Goal: Information Seeking & Learning: Learn about a topic

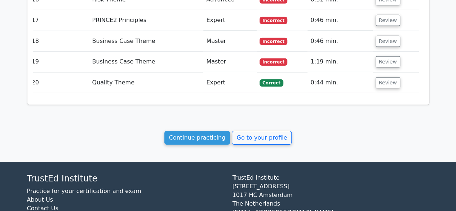
scroll to position [1147, 0]
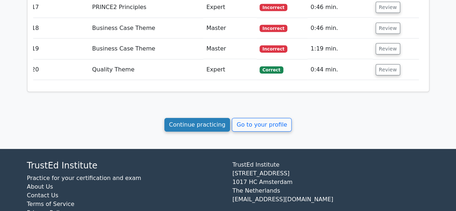
click at [184, 118] on link "Continue practicing" at bounding box center [198, 125] width 66 height 14
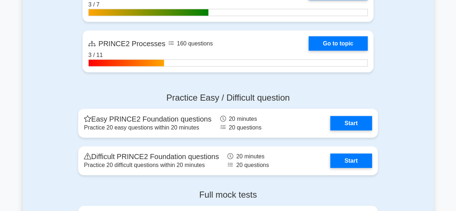
scroll to position [777, 0]
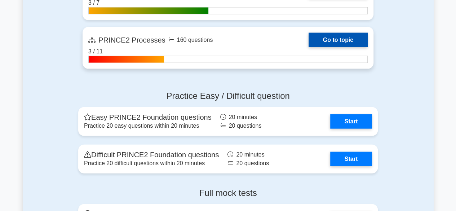
click at [354, 45] on link "Go to topic" at bounding box center [338, 40] width 59 height 14
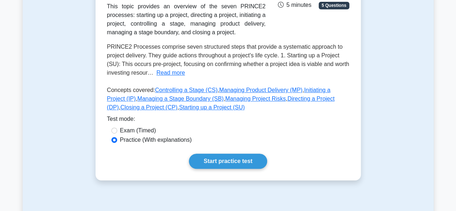
scroll to position [137, 0]
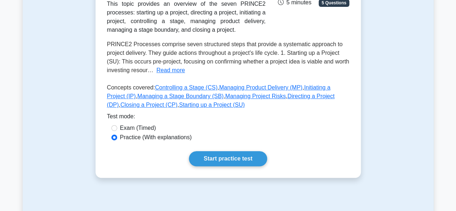
click at [327, 154] on div "Start practice test" at bounding box center [228, 158] width 242 height 15
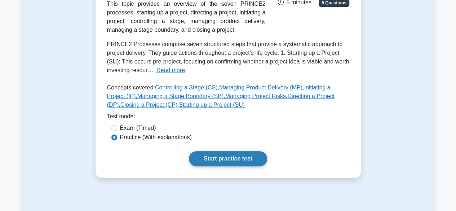
click at [244, 165] on link "Start practice test" at bounding box center [228, 158] width 78 height 15
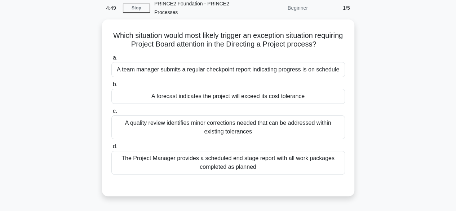
scroll to position [32, 0]
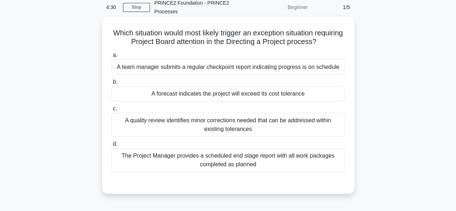
click at [328, 93] on div "A forecast indicates the project will exceed its cost tolerance" at bounding box center [228, 93] width 234 height 15
click at [111, 84] on input "b. A forecast indicates the project will exceed its cost tolerance" at bounding box center [111, 82] width 0 height 5
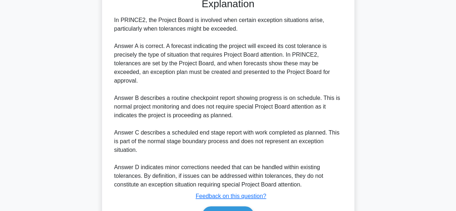
scroll to position [250, 0]
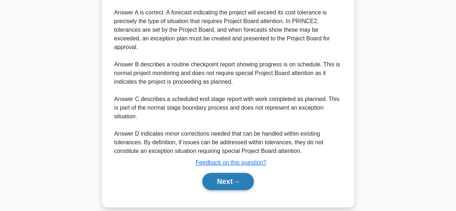
click at [247, 173] on button "Next" at bounding box center [228, 181] width 52 height 17
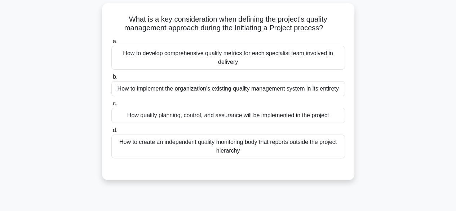
scroll to position [48, 0]
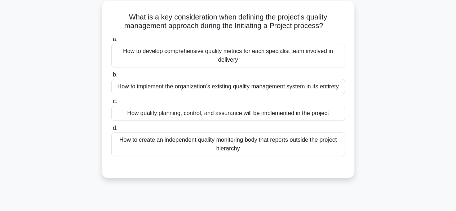
click at [334, 115] on div "How quality planning, control, and assurance will be implemented in the project" at bounding box center [228, 113] width 234 height 15
click at [111, 104] on input "c. How quality planning, control, and assurance will be implemented in the proj…" at bounding box center [111, 101] width 0 height 5
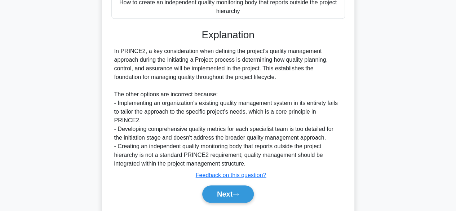
scroll to position [188, 0]
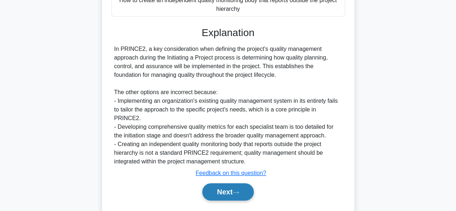
click at [243, 184] on button "Next" at bounding box center [228, 191] width 52 height 17
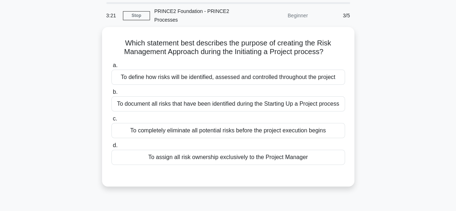
scroll to position [0, 0]
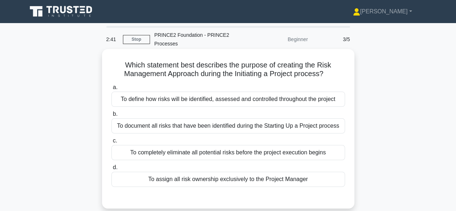
click at [332, 105] on div "To define how risks will be identified, assessed and controlled throughout the …" at bounding box center [228, 99] width 234 height 15
click at [111, 90] on input "a. To define how risks will be identified, assessed and controlled throughout t…" at bounding box center [111, 87] width 0 height 5
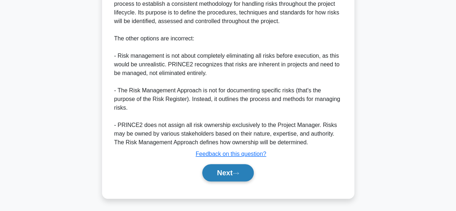
click at [243, 176] on button "Next" at bounding box center [228, 172] width 52 height 17
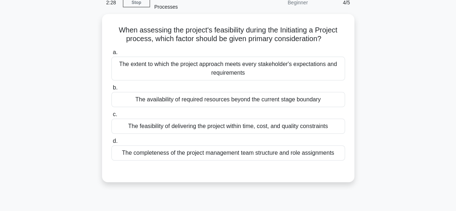
scroll to position [36, 0]
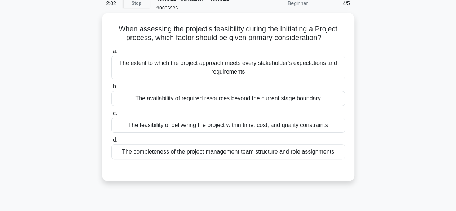
click at [331, 124] on div "The feasibility of delivering the project within time, cost, and quality constr…" at bounding box center [228, 125] width 234 height 15
click at [111, 116] on input "c. The feasibility of delivering the project within time, cost, and quality con…" at bounding box center [111, 113] width 0 height 5
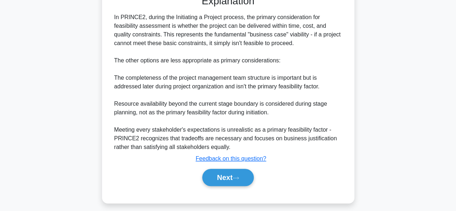
scroll to position [208, 0]
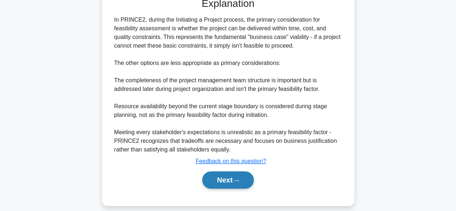
click at [232, 177] on button "Next" at bounding box center [228, 179] width 52 height 17
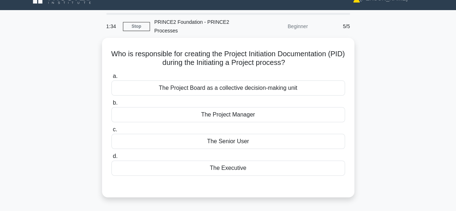
scroll to position [12, 0]
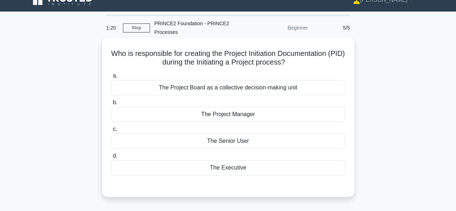
click at [334, 117] on div "The Project Manager" at bounding box center [228, 114] width 234 height 15
click at [111, 105] on input "b. The Project Manager" at bounding box center [111, 102] width 0 height 5
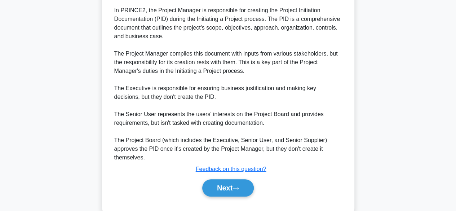
scroll to position [210, 0]
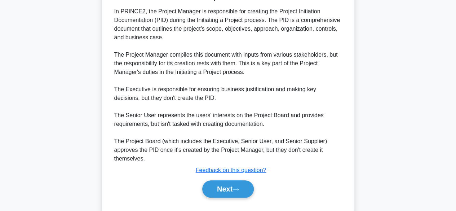
click at [428, 196] on div "Who is responsible for creating the Project Initiation Documentation (PID) duri…" at bounding box center [228, 32] width 411 height 382
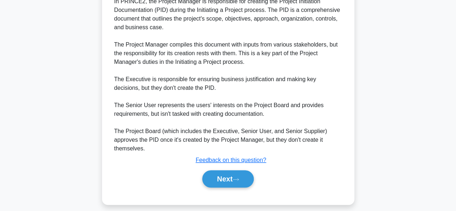
scroll to position [224, 0]
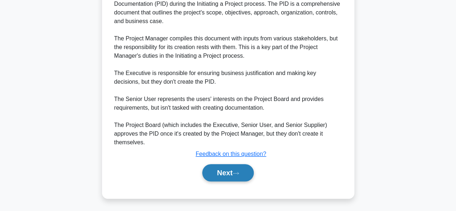
click at [240, 176] on button "Next" at bounding box center [228, 172] width 52 height 17
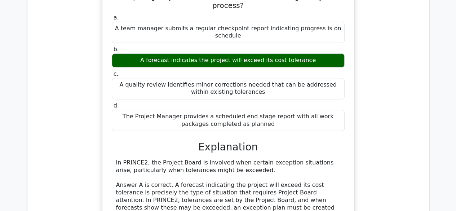
click at [348, 177] on div "Which situation would most likely trigger an exception situation requiring Proj…" at bounding box center [228, 159] width 246 height 368
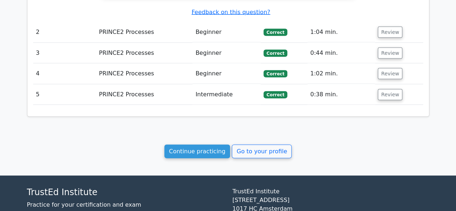
scroll to position [765, 0]
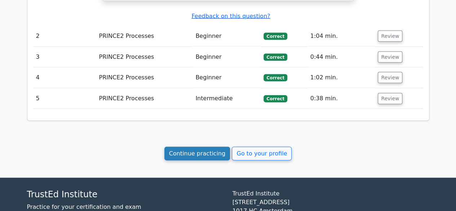
click at [211, 147] on link "Continue practicing" at bounding box center [198, 154] width 66 height 14
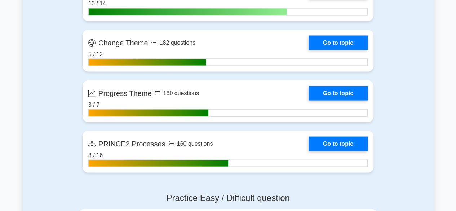
scroll to position [677, 0]
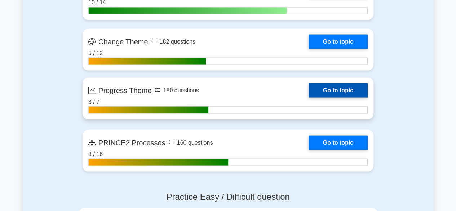
click at [351, 95] on link "Go to topic" at bounding box center [338, 90] width 59 height 14
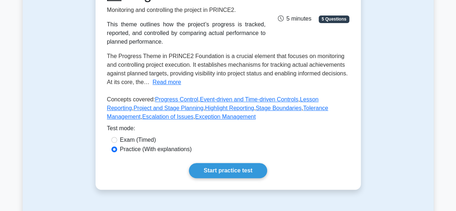
scroll to position [119, 0]
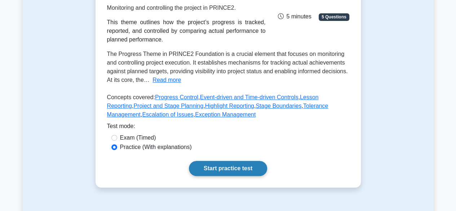
click at [250, 172] on link "Start practice test" at bounding box center [228, 168] width 78 height 15
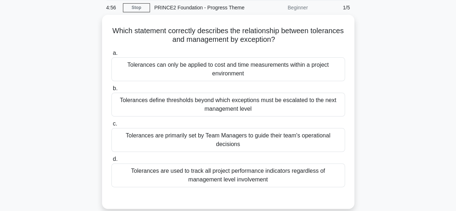
scroll to position [28, 0]
click at [386, 158] on div "Which statement correctly describes the relationship between tolerances and man…" at bounding box center [228, 115] width 411 height 203
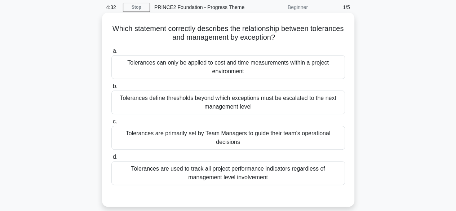
click at [322, 101] on div "Tolerances define thresholds beyond which exceptions must be escalated to the n…" at bounding box center [228, 103] width 234 height 24
click at [111, 89] on input "b. Tolerances define thresholds beyond which exceptions must be escalated to th…" at bounding box center [111, 86] width 0 height 5
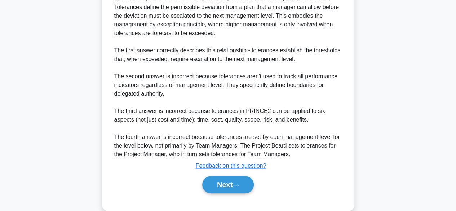
scroll to position [259, 0]
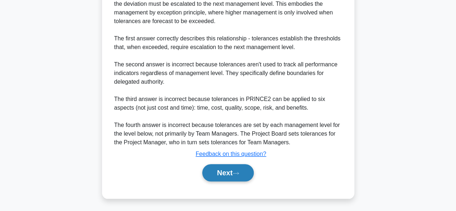
click at [239, 172] on icon at bounding box center [236, 173] width 6 height 2
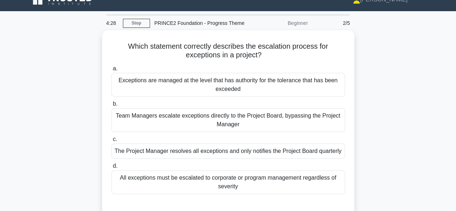
scroll to position [0, 0]
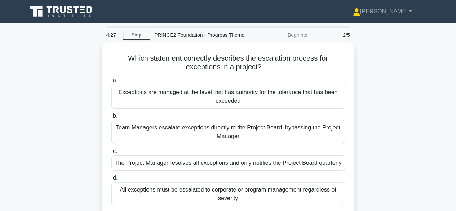
click at [385, 163] on div "Which statement correctly describes the escalation process for exceptions in a …" at bounding box center [228, 139] width 411 height 194
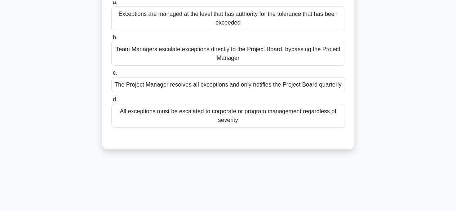
scroll to position [79, 0]
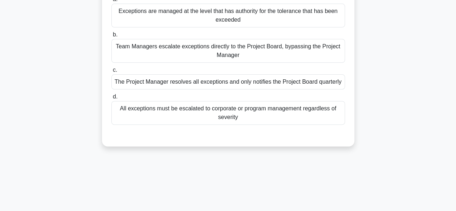
click at [328, 12] on div "Exceptions are managed at the level that has authority for the tolerance that h…" at bounding box center [228, 16] width 234 height 24
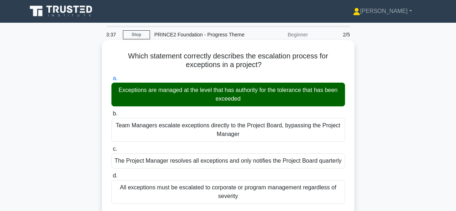
scroll to position [0, 0]
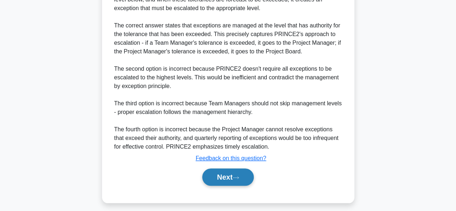
click at [244, 177] on button "Next" at bounding box center [228, 176] width 52 height 17
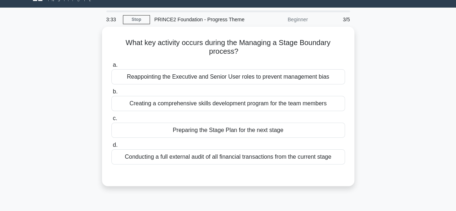
scroll to position [12, 0]
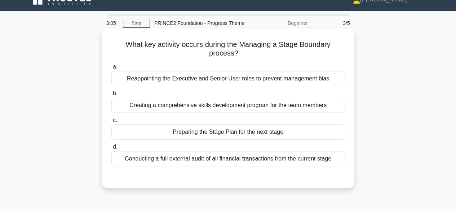
click at [317, 140] on div "Preparing the Stage Plan for the next stage" at bounding box center [228, 131] width 234 height 15
click at [111, 123] on input "c. Preparing the Stage Plan for the next stage" at bounding box center [111, 120] width 0 height 5
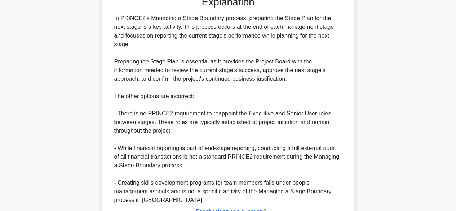
scroll to position [241, 0]
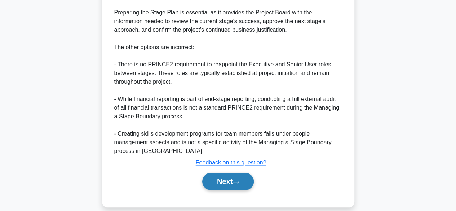
click at [250, 173] on button "Next" at bounding box center [228, 181] width 52 height 17
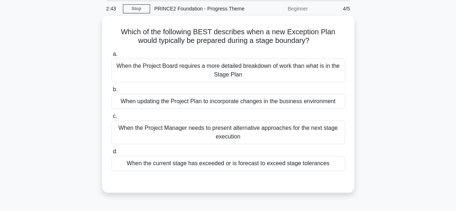
scroll to position [27, 0]
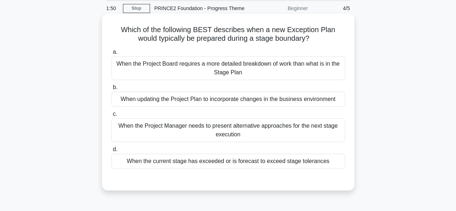
click at [329, 131] on div "When the Project Manager needs to present alternative approaches for the next s…" at bounding box center [228, 130] width 234 height 24
click at [111, 117] on input "c. When the Project Manager needs to present alternative approaches for the nex…" at bounding box center [111, 114] width 0 height 5
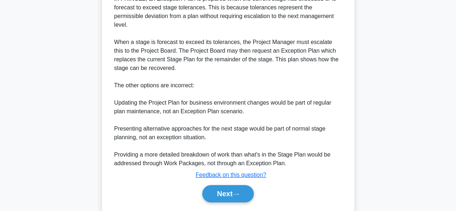
scroll to position [242, 0]
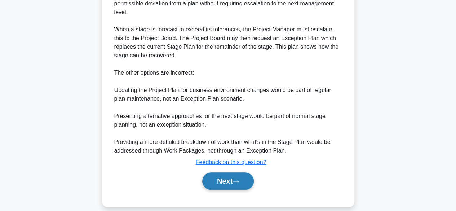
click at [242, 173] on button "Next" at bounding box center [228, 180] width 52 height 17
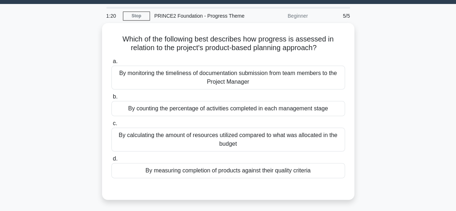
scroll to position [19, 0]
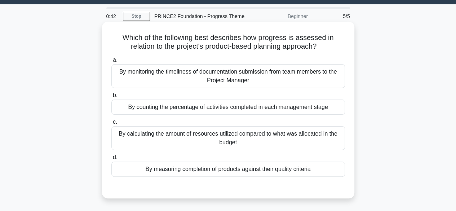
click at [295, 174] on div "By measuring completion of products against their quality criteria" at bounding box center [228, 169] width 234 height 15
click at [111, 160] on input "d. By measuring completion of products against their quality criteria" at bounding box center [111, 157] width 0 height 5
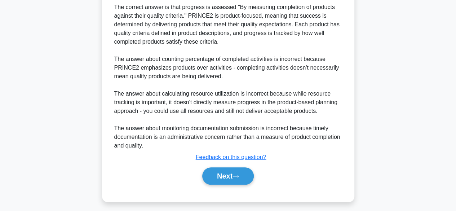
scroll to position [259, 0]
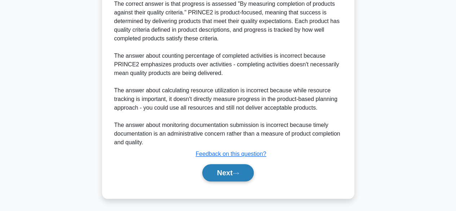
click at [239, 179] on button "Next" at bounding box center [228, 172] width 52 height 17
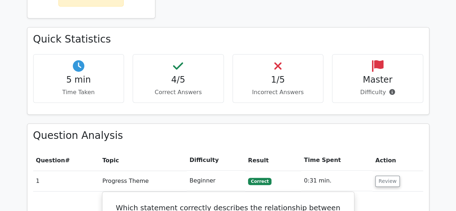
scroll to position [201, 0]
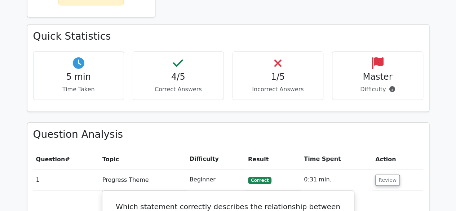
click at [391, 89] on icon at bounding box center [392, 89] width 6 height 6
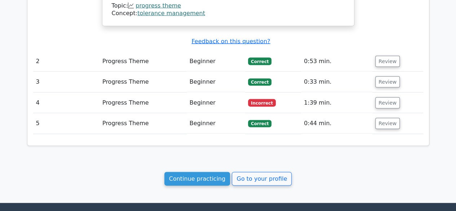
scroll to position [803, 0]
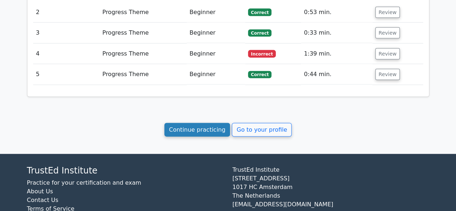
click at [204, 123] on link "Continue practicing" at bounding box center [198, 130] width 66 height 14
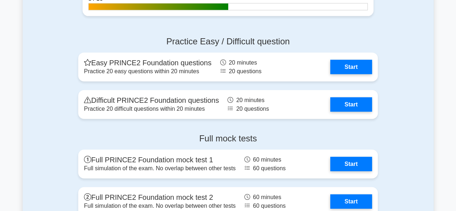
scroll to position [833, 0]
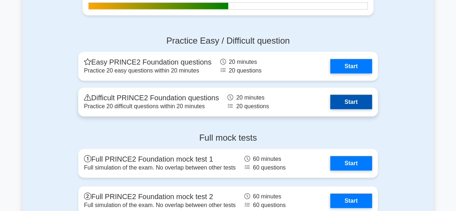
click at [363, 105] on link "Start" at bounding box center [351, 102] width 42 height 14
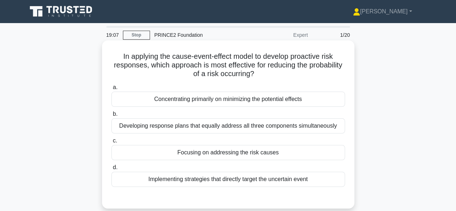
click at [334, 127] on div "Developing response plans that equally address all three components simultaneou…" at bounding box center [228, 125] width 234 height 15
click at [111, 117] on input "b. Developing response plans that equally address all three components simultan…" at bounding box center [111, 114] width 0 height 5
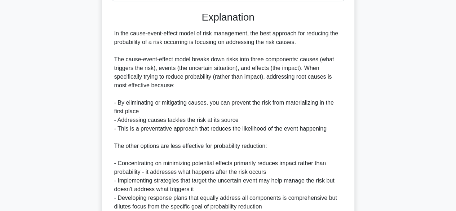
scroll to position [189, 0]
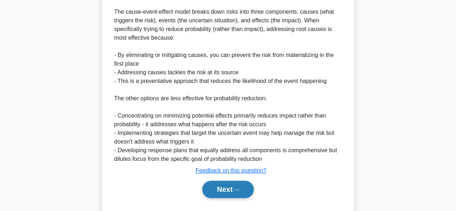
click at [244, 193] on button "Next" at bounding box center [228, 189] width 52 height 17
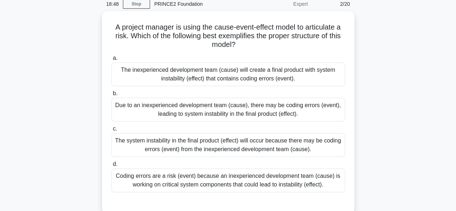
scroll to position [30, 0]
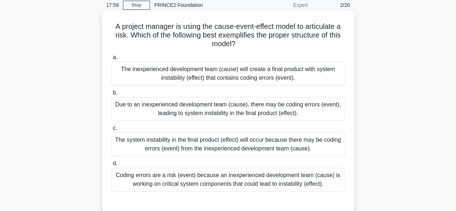
click at [328, 109] on div "Due to an inexperienced development team (cause), there may be coding errors (e…" at bounding box center [228, 109] width 234 height 24
click at [111, 95] on input "b. Due to an inexperienced development team (cause), there may be coding errors…" at bounding box center [111, 93] width 0 height 5
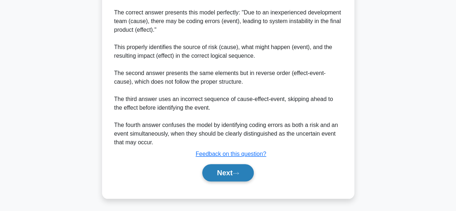
click at [238, 174] on icon at bounding box center [236, 173] width 6 height 4
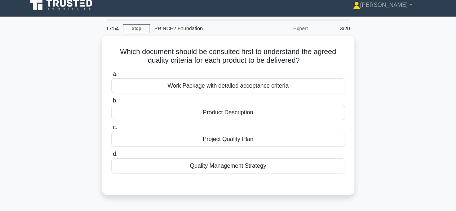
scroll to position [0, 0]
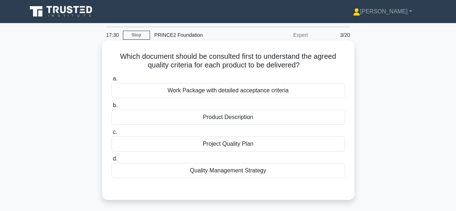
click at [328, 90] on div "Work Package with detailed acceptance criteria" at bounding box center [228, 90] width 234 height 15
click at [111, 81] on input "a. Work Package with detailed acceptance criteria" at bounding box center [111, 78] width 0 height 5
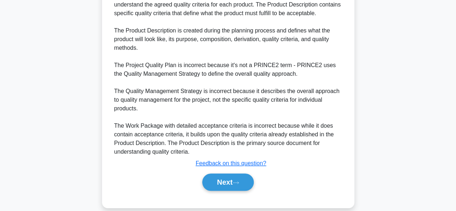
scroll to position [222, 0]
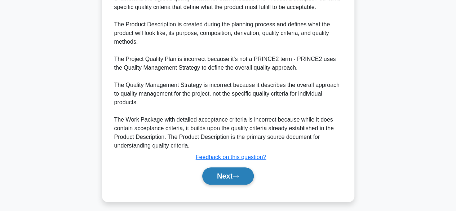
click at [238, 180] on button "Next" at bounding box center [228, 175] width 52 height 17
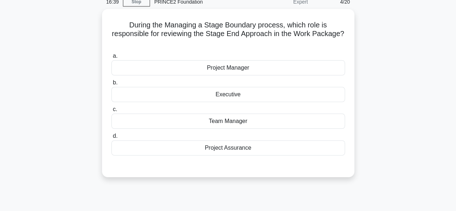
scroll to position [35, 0]
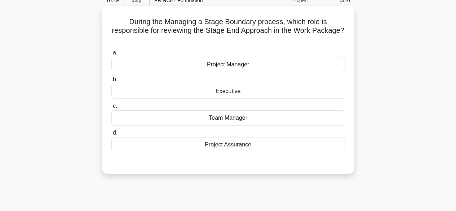
click at [336, 95] on div "Executive" at bounding box center [228, 91] width 234 height 15
click at [111, 82] on input "b. Executive" at bounding box center [111, 79] width 0 height 5
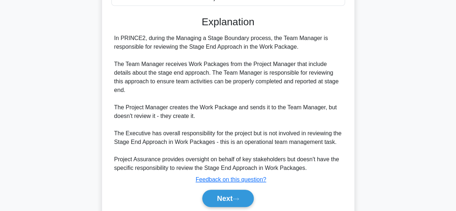
scroll to position [182, 0]
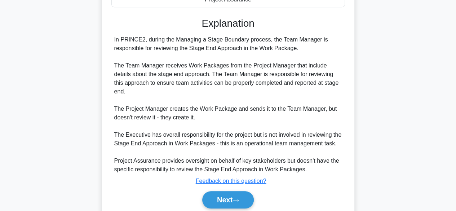
click at [453, 184] on main "16:13 Stop PRINCE2 Foundation Expert 4/20 During the Managing a Stage Boundary …" at bounding box center [228, 39] width 456 height 396
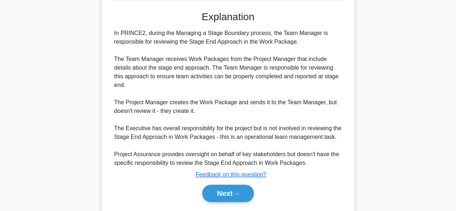
scroll to position [199, 0]
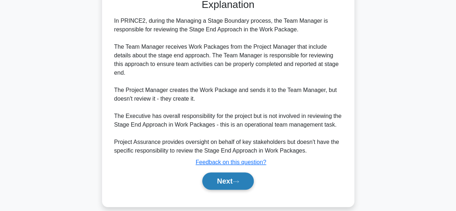
click at [248, 177] on button "Next" at bounding box center [228, 180] width 52 height 17
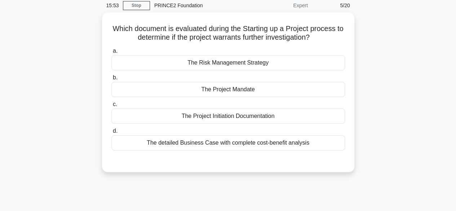
scroll to position [0, 0]
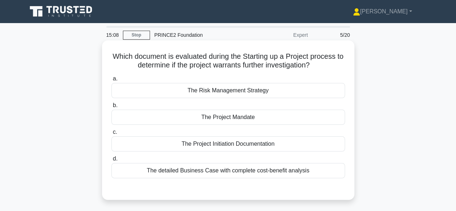
click at [312, 172] on div "The detailed Business Case with complete cost-benefit analysis" at bounding box center [228, 170] width 234 height 15
click at [111, 161] on input "d. The detailed Business Case with complete cost-benefit analysis" at bounding box center [111, 159] width 0 height 5
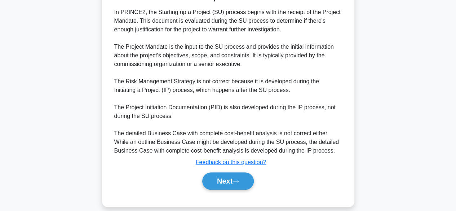
scroll to position [208, 0]
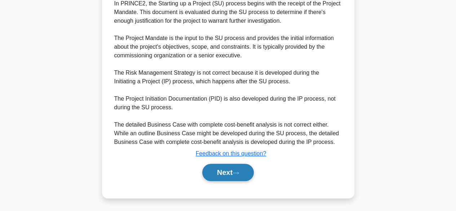
click at [231, 173] on button "Next" at bounding box center [228, 172] width 52 height 17
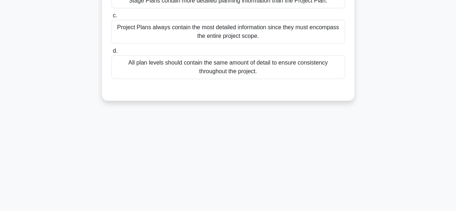
scroll to position [0, 0]
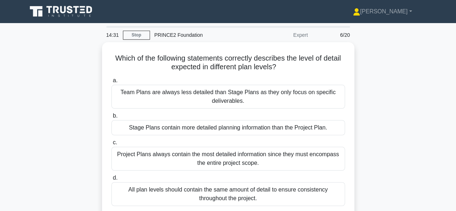
click at [408, 151] on div "Which of the following statements correctly describes the level of detail expec…" at bounding box center [228, 139] width 411 height 194
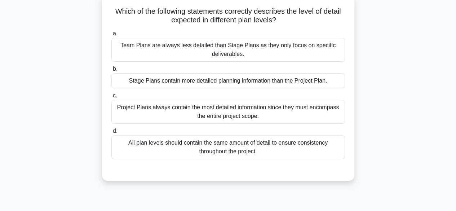
scroll to position [46, 0]
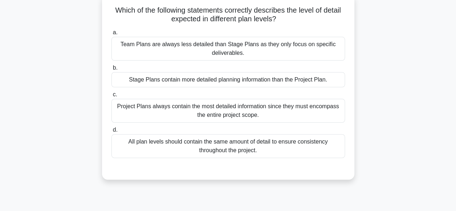
click at [332, 82] on div "Stage Plans contain more detailed planning information than the Project Plan." at bounding box center [228, 79] width 234 height 15
click at [111, 70] on input "b. Stage Plans contain more detailed planning information than the Project Plan." at bounding box center [111, 68] width 0 height 5
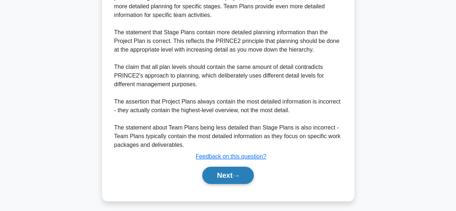
click at [244, 178] on button "Next" at bounding box center [228, 175] width 52 height 17
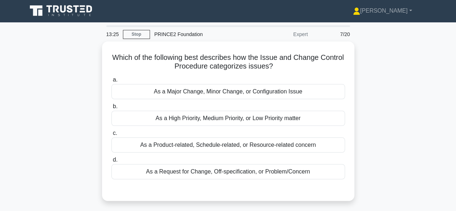
scroll to position [0, 0]
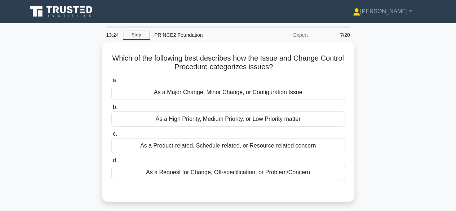
click at [413, 164] on div "Which of the following best describes how the Issue and Change Control Procedur…" at bounding box center [228, 126] width 411 height 168
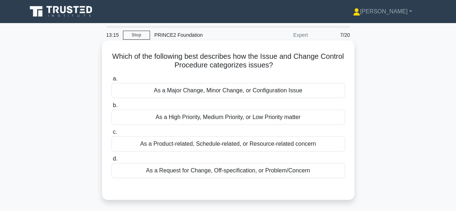
click at [320, 151] on div "As a Product-related, Schedule-related, or Resource-related concern" at bounding box center [228, 143] width 234 height 15
click at [111, 135] on input "c. As a Product-related, Schedule-related, or Resource-related concern" at bounding box center [111, 132] width 0 height 5
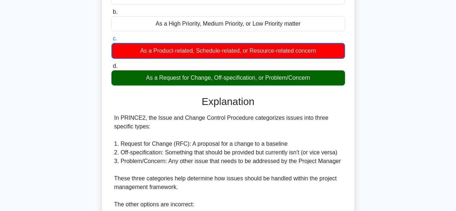
scroll to position [109, 0]
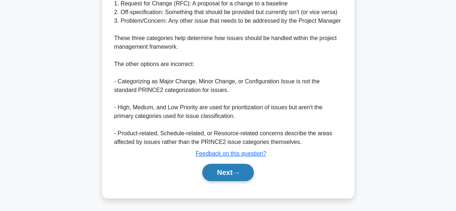
click at [239, 177] on button "Next" at bounding box center [228, 172] width 52 height 17
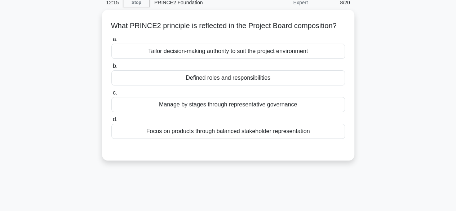
scroll to position [30, 0]
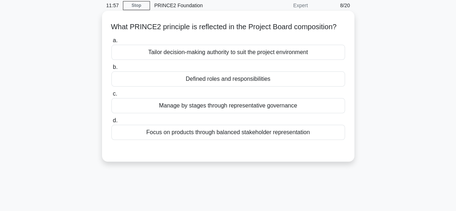
click at [326, 140] on div "Focus on products through balanced stakeholder representation" at bounding box center [228, 132] width 234 height 15
click at [111, 123] on input "d. Focus on products through balanced stakeholder representation" at bounding box center [111, 120] width 0 height 5
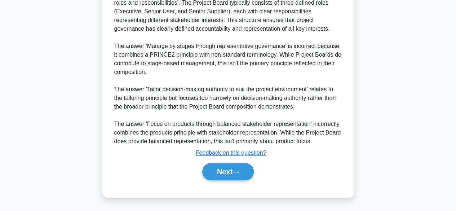
scroll to position [216, 0]
click at [236, 174] on icon at bounding box center [236, 172] width 6 height 4
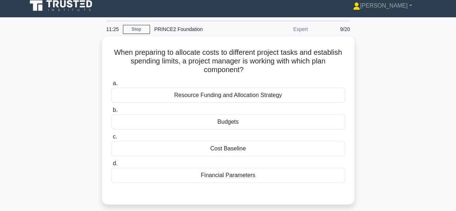
scroll to position [0, 0]
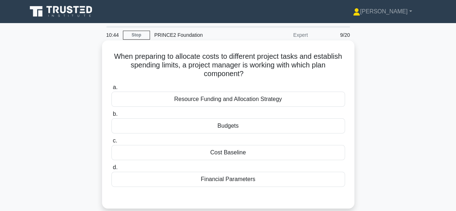
click at [312, 157] on div "Cost Baseline" at bounding box center [228, 152] width 234 height 15
click at [111, 143] on input "c. Cost Baseline" at bounding box center [111, 141] width 0 height 5
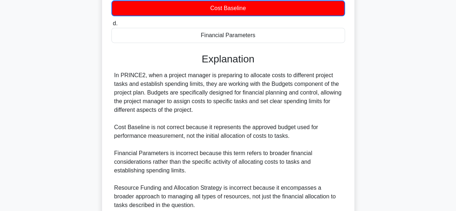
scroll to position [155, 0]
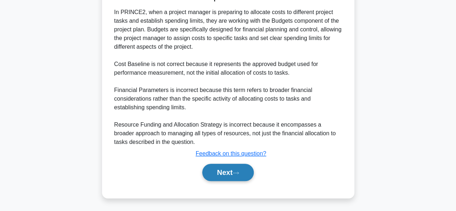
click at [239, 175] on button "Next" at bounding box center [228, 172] width 52 height 17
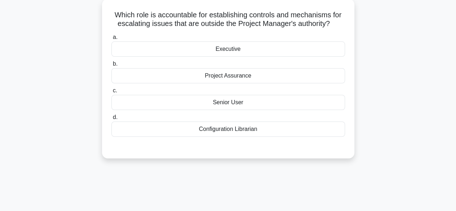
scroll to position [44, 0]
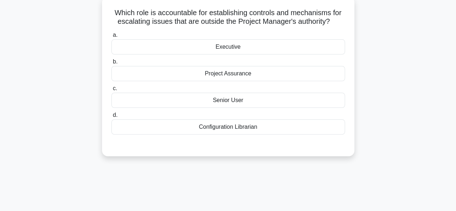
click at [334, 42] on div "Executive" at bounding box center [228, 46] width 234 height 15
click at [111, 38] on input "a. Executive" at bounding box center [111, 35] width 0 height 5
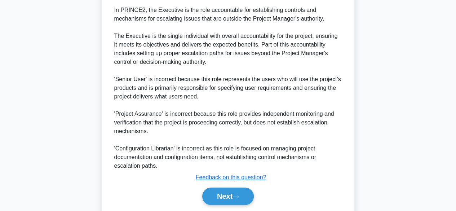
scroll to position [224, 0]
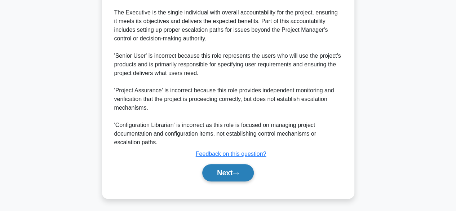
click at [234, 179] on button "Next" at bounding box center [228, 172] width 52 height 17
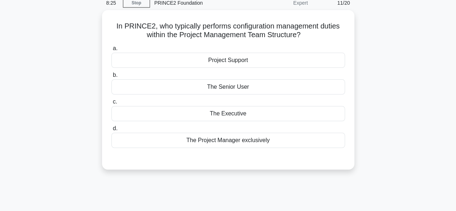
scroll to position [32, 0]
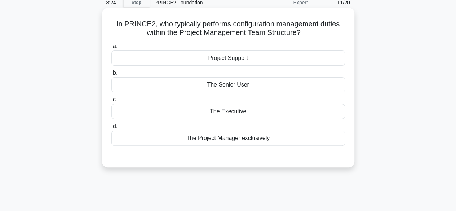
click at [328, 55] on div "Project Support" at bounding box center [228, 58] width 234 height 15
click at [111, 49] on input "a. Project Support" at bounding box center [111, 46] width 0 height 5
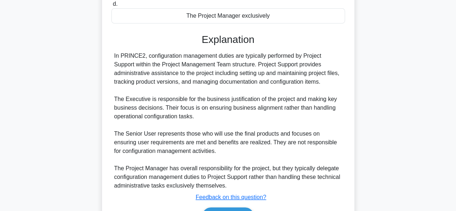
scroll to position [164, 0]
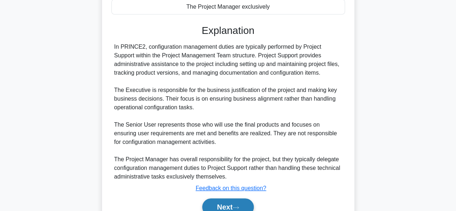
click at [244, 208] on button "Next" at bounding box center [228, 206] width 52 height 17
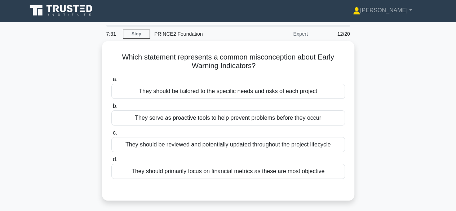
scroll to position [0, 0]
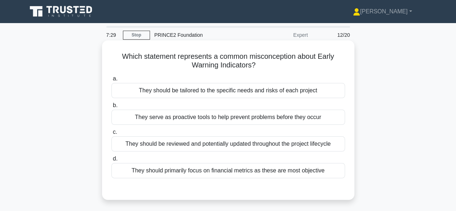
click at [329, 174] on div "They should primarily focus on financial metrics as these are most objective" at bounding box center [228, 170] width 234 height 15
click at [111, 161] on input "d. They should primarily focus on financial metrics as these are most objective" at bounding box center [111, 159] width 0 height 5
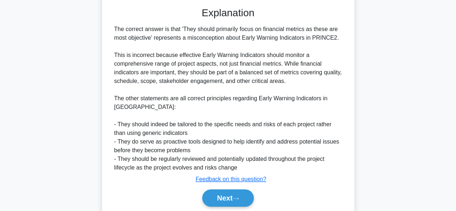
scroll to position [182, 0]
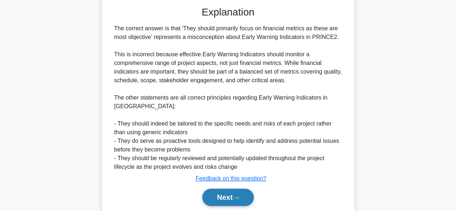
click at [239, 198] on icon at bounding box center [236, 198] width 6 height 4
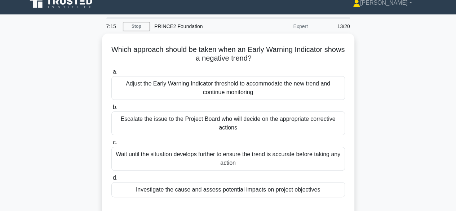
scroll to position [25, 0]
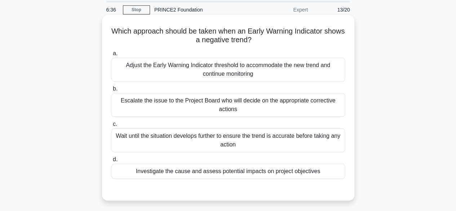
click at [333, 175] on div "Investigate the cause and assess potential impacts on project objectives" at bounding box center [228, 171] width 234 height 15
click at [111, 162] on input "d. Investigate the cause and assess potential impacts on project objectives" at bounding box center [111, 159] width 0 height 5
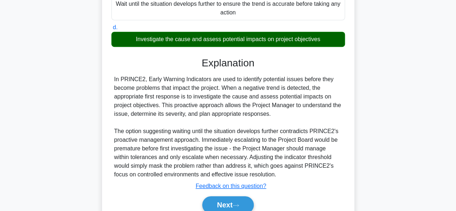
scroll to position [189, 0]
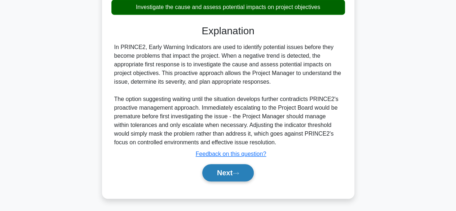
click at [235, 177] on button "Next" at bounding box center [228, 172] width 52 height 17
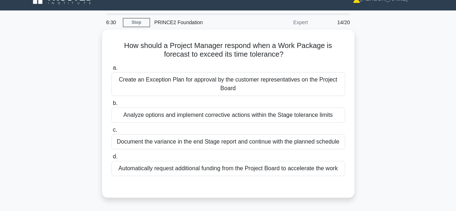
scroll to position [0, 0]
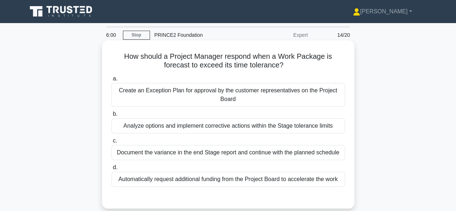
click at [334, 128] on div "Analyze options and implement corrective actions within the Stage tolerance lim…" at bounding box center [228, 125] width 234 height 15
click at [111, 117] on input "b. Analyze options and implement corrective actions within the Stage tolerance …" at bounding box center [111, 114] width 0 height 5
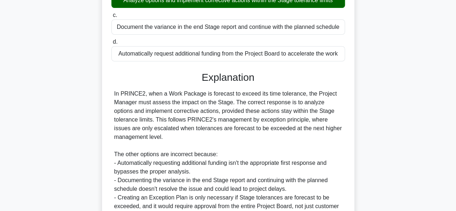
scroll to position [198, 0]
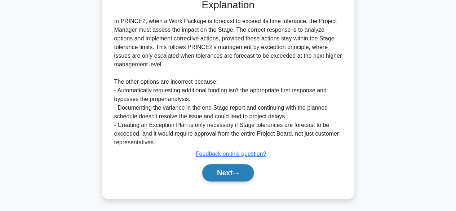
click at [238, 173] on icon at bounding box center [236, 173] width 6 height 4
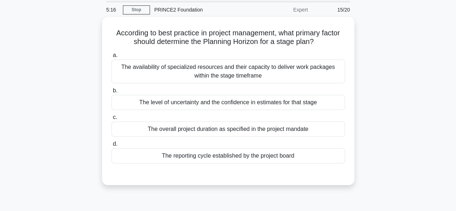
scroll to position [26, 0]
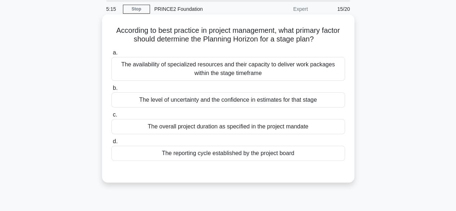
click at [328, 71] on div "The availability of specialized resources and their capacity to deliver work pa…" at bounding box center [228, 69] width 234 height 24
click at [111, 55] on input "a. The availability of specialized resources and their capacity to deliver work…" at bounding box center [111, 53] width 0 height 5
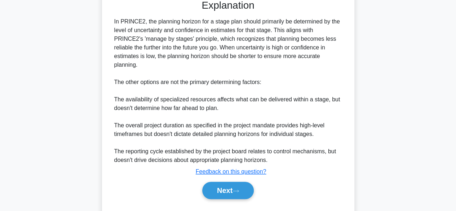
scroll to position [208, 0]
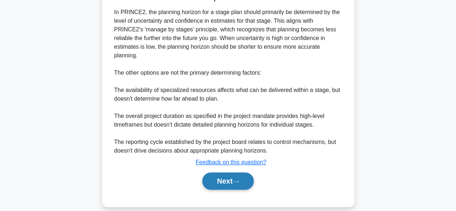
click at [237, 175] on button "Next" at bounding box center [228, 180] width 52 height 17
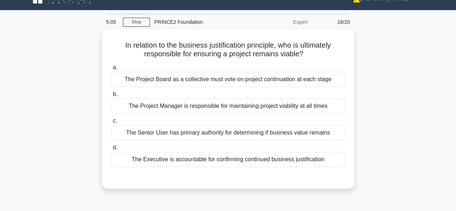
scroll to position [16, 0]
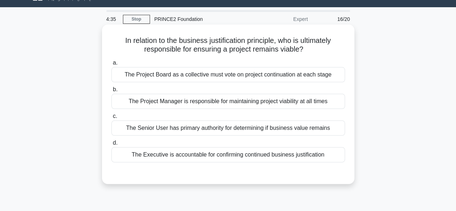
click at [329, 159] on div "The Executive is accountable for confirming continued business justification" at bounding box center [228, 154] width 234 height 15
click at [111, 145] on input "d. The Executive is accountable for confirming continued business justification" at bounding box center [111, 143] width 0 height 5
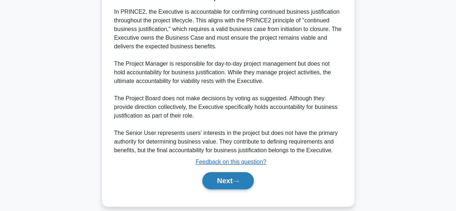
click at [230, 183] on button "Next" at bounding box center [228, 180] width 52 height 17
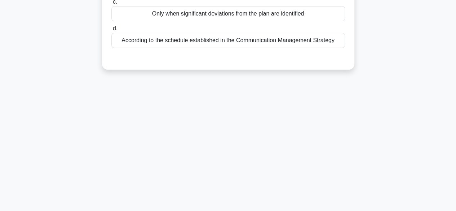
scroll to position [0, 0]
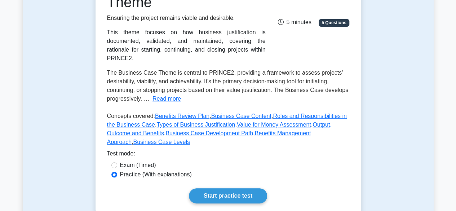
scroll to position [148, 0]
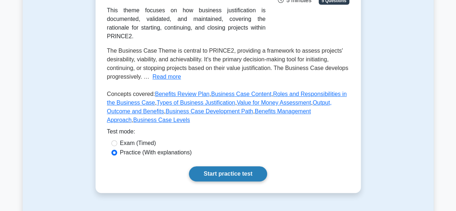
click at [248, 166] on link "Start practice test" at bounding box center [228, 173] width 78 height 15
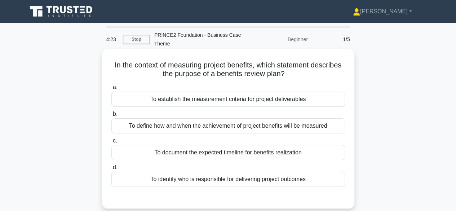
click at [331, 101] on div "To establish the measurement criteria for project deliverables" at bounding box center [228, 99] width 234 height 15
click at [111, 90] on input "a. To establish the measurement criteria for project deliverables" at bounding box center [111, 87] width 0 height 5
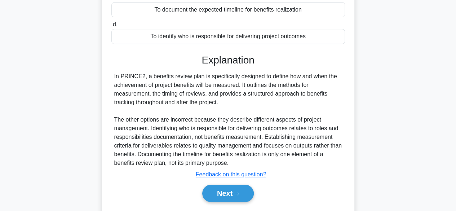
scroll to position [145, 0]
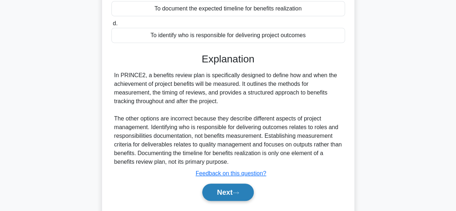
click at [231, 194] on button "Next" at bounding box center [228, 192] width 52 height 17
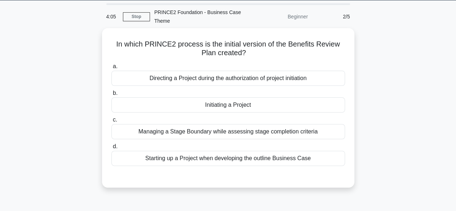
scroll to position [0, 0]
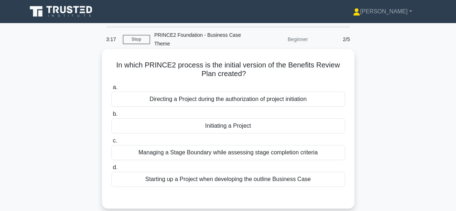
click at [322, 183] on div "Starting up a Project when developing the outline Business Case" at bounding box center [228, 179] width 234 height 15
click at [111, 170] on input "d. Starting up a Project when developing the outline Business Case" at bounding box center [111, 167] width 0 height 5
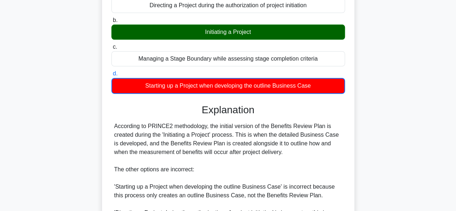
scroll to position [95, 0]
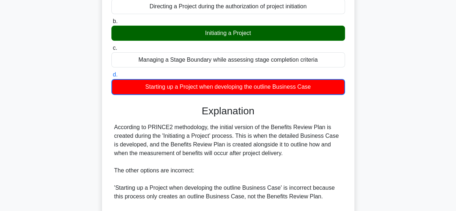
click at [421, 190] on div "In which PRINCE2 process is the initial version of the Benefits Review Plan cre…" at bounding box center [228, 143] width 411 height 374
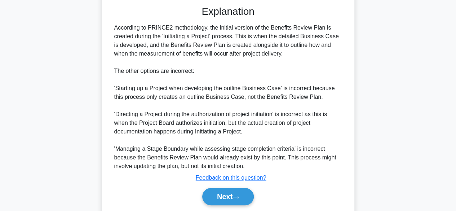
scroll to position [200, 0]
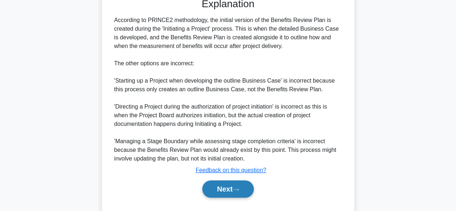
click at [244, 194] on button "Next" at bounding box center [228, 188] width 52 height 17
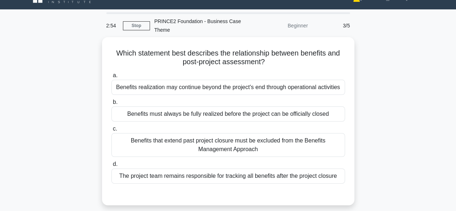
scroll to position [9, 0]
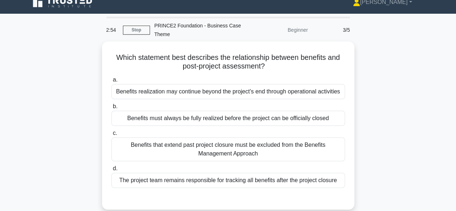
click at [414, 157] on div "Which statement best describes the relationship between benefits and post-proje…" at bounding box center [228, 129] width 411 height 177
click at [413, 164] on div "Which statement best describes the relationship between benefits and post-proje…" at bounding box center [228, 129] width 411 height 177
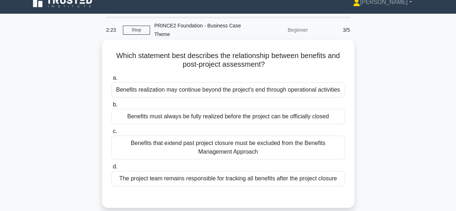
click at [323, 97] on div "Benefits realization may continue beyond the project's end through operational …" at bounding box center [228, 89] width 234 height 15
click at [111, 80] on input "a. Benefits realization may continue beyond the project's end through operation…" at bounding box center [111, 78] width 0 height 5
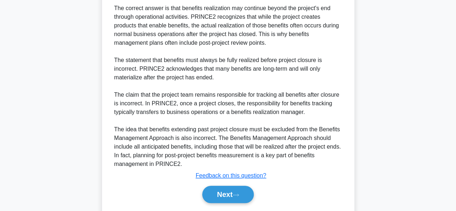
scroll to position [266, 0]
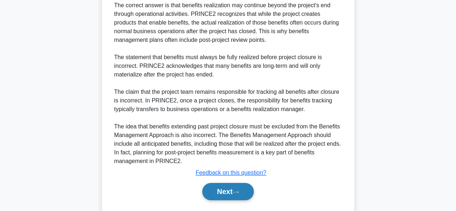
click at [235, 199] on button "Next" at bounding box center [228, 191] width 52 height 17
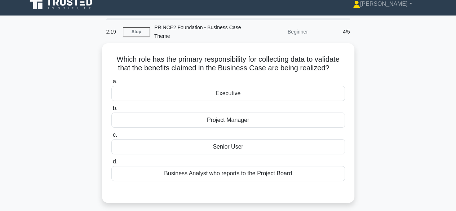
scroll to position [6, 0]
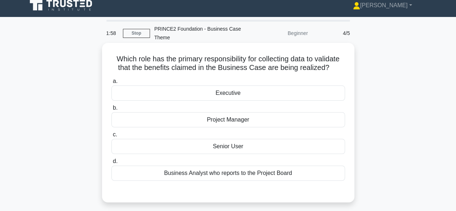
click at [336, 149] on div "Senior User" at bounding box center [228, 146] width 234 height 15
click at [111, 137] on input "c. Senior User" at bounding box center [111, 134] width 0 height 5
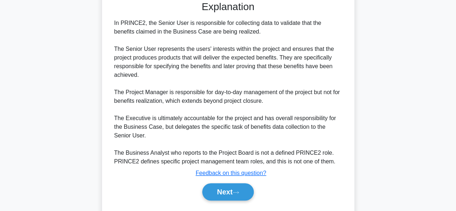
scroll to position [215, 0]
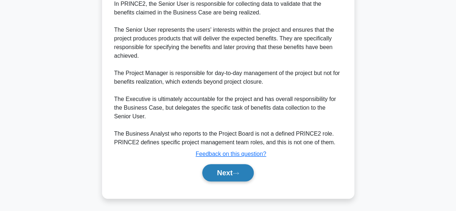
click at [239, 175] on button "Next" at bounding box center [228, 172] width 52 height 17
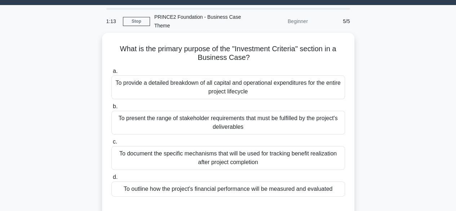
scroll to position [0, 0]
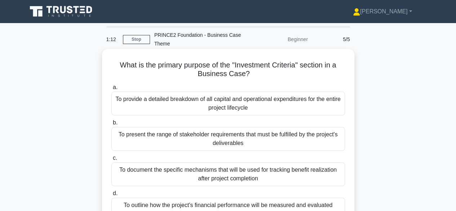
click at [329, 108] on div "To provide a detailed breakdown of all capital and operational expenditures for…" at bounding box center [228, 104] width 234 height 24
click at [111, 90] on input "a. To provide a detailed breakdown of all capital and operational expenditures …" at bounding box center [111, 87] width 0 height 5
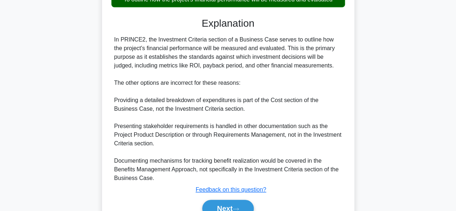
scroll to position [209, 0]
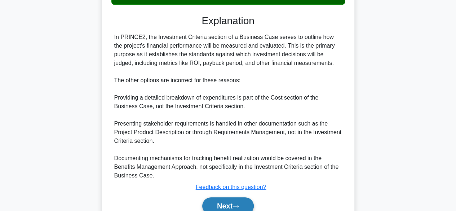
click at [237, 206] on icon at bounding box center [236, 206] width 6 height 2
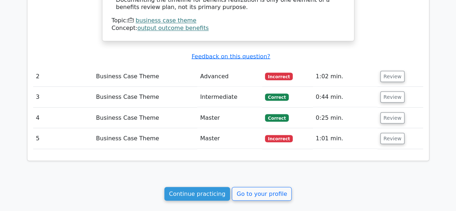
scroll to position [631, 0]
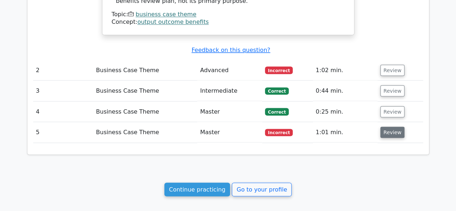
click at [400, 127] on button "Review" at bounding box center [393, 132] width 25 height 11
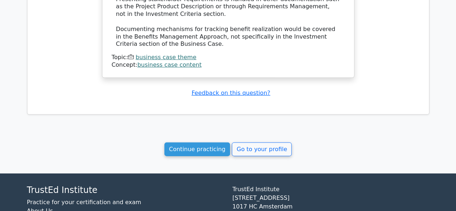
scroll to position [1024, 0]
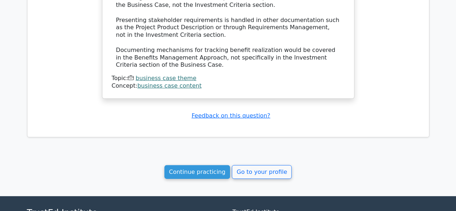
click at [177, 75] on link "business case theme" at bounding box center [166, 78] width 61 height 7
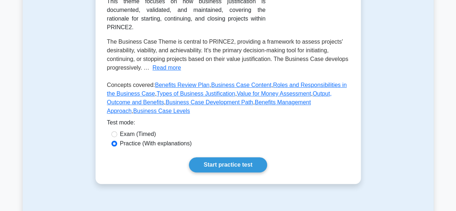
scroll to position [157, 0]
click at [237, 157] on link "Start practice test" at bounding box center [228, 164] width 78 height 15
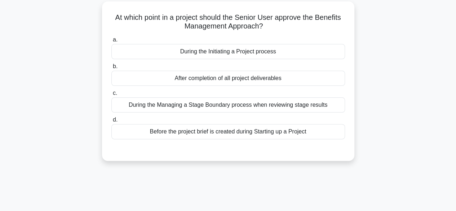
scroll to position [50, 0]
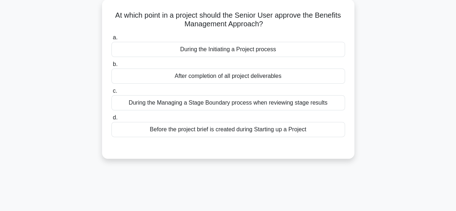
click at [329, 75] on div "After completion of all project deliverables" at bounding box center [228, 76] width 234 height 15
click at [111, 67] on input "b. After completion of all project deliverables" at bounding box center [111, 64] width 0 height 5
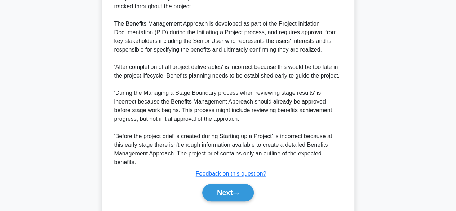
scroll to position [241, 0]
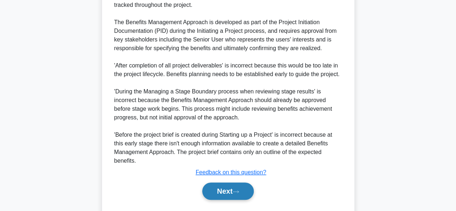
click at [236, 197] on button "Next" at bounding box center [228, 191] width 52 height 17
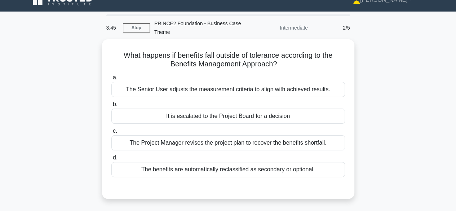
scroll to position [9, 0]
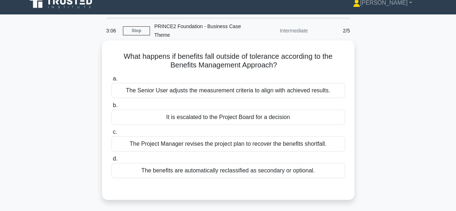
click at [336, 125] on div "It is escalated to the Project Board for a decision" at bounding box center [228, 117] width 234 height 15
click at [111, 108] on input "b. It is escalated to the Project Board for a decision" at bounding box center [111, 105] width 0 height 5
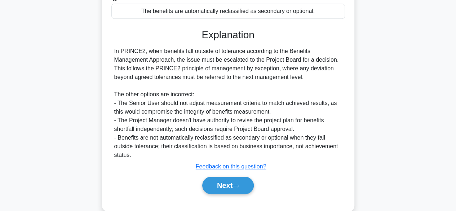
scroll to position [169, 0]
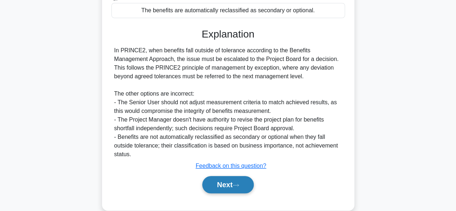
click at [249, 180] on button "Next" at bounding box center [228, 184] width 52 height 17
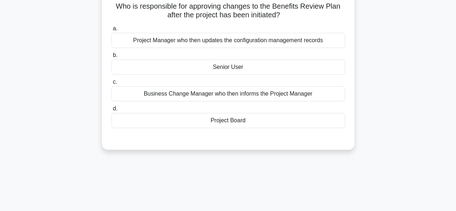
scroll to position [61, 0]
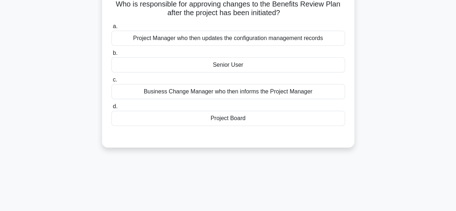
click at [329, 122] on div "Project Board" at bounding box center [228, 118] width 234 height 15
click at [111, 109] on input "d. Project Board" at bounding box center [111, 106] width 0 height 5
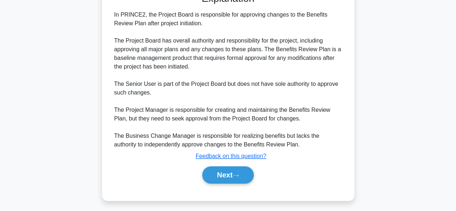
scroll to position [206, 0]
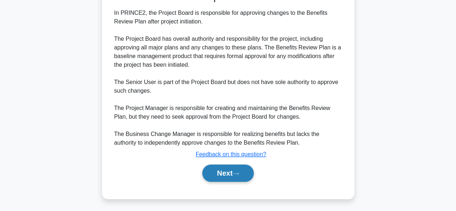
click at [237, 177] on button "Next" at bounding box center [228, 173] width 52 height 17
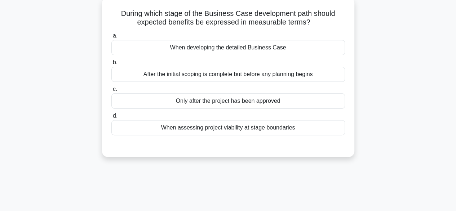
scroll to position [30, 0]
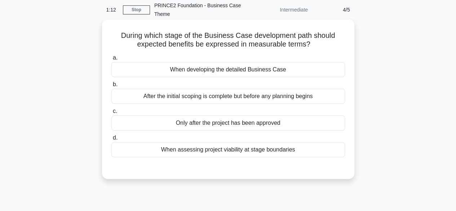
click at [317, 68] on div "When developing the detailed Business Case" at bounding box center [228, 69] width 234 height 15
click at [111, 60] on input "a. When developing the detailed Business Case" at bounding box center [111, 58] width 0 height 5
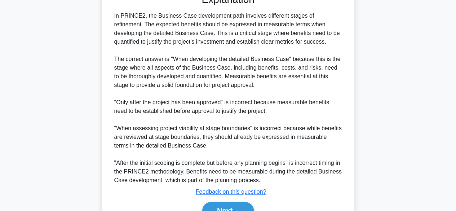
scroll to position [205, 0]
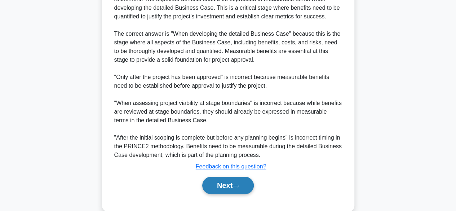
click at [235, 190] on button "Next" at bounding box center [228, 185] width 52 height 17
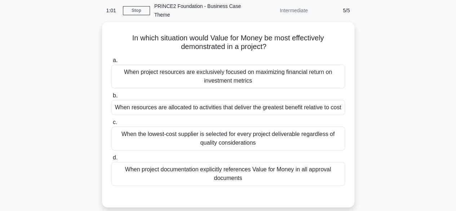
scroll to position [29, 0]
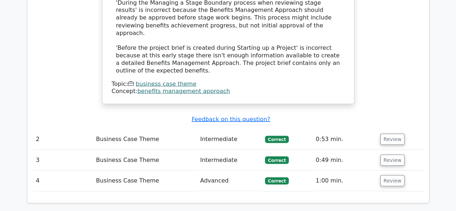
scroll to position [662, 0]
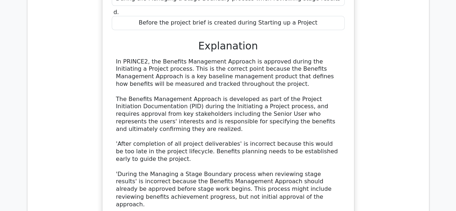
scroll to position [495, 0]
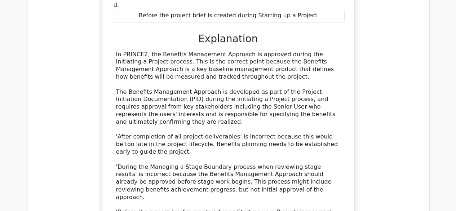
click at [416, 202] on div "At which point in a project should the Senior User approve the Benefits Managem…" at bounding box center [228, 86] width 390 height 382
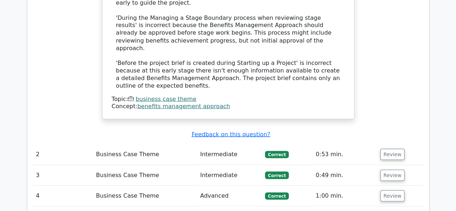
scroll to position [782, 0]
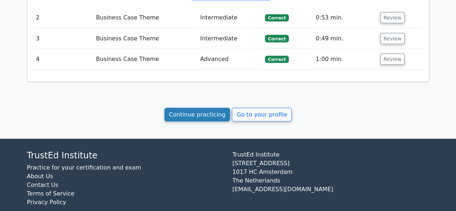
click at [204, 108] on link "Continue practicing" at bounding box center [198, 115] width 66 height 14
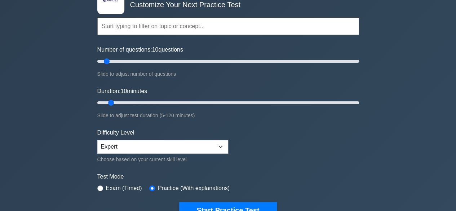
scroll to position [53, 0]
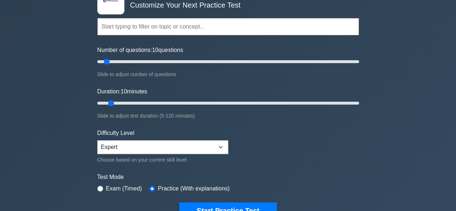
click at [342, 27] on input "text" at bounding box center [228, 26] width 262 height 17
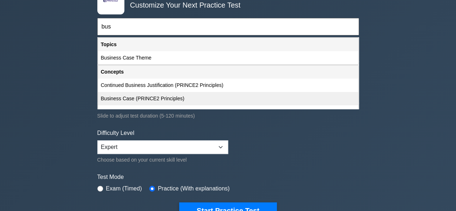
click at [186, 98] on div "Business Case (PRINCE2 Principles)" at bounding box center [228, 98] width 260 height 13
type input "Business Case (PRINCE2 Principles)"
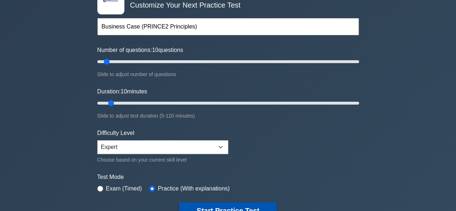
click at [262, 208] on button "Start Practice Test" at bounding box center [227, 210] width 97 height 17
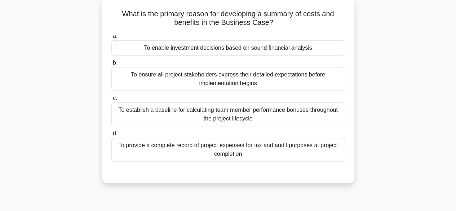
scroll to position [53, 0]
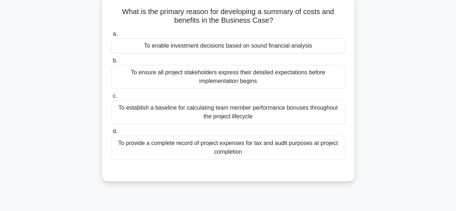
click at [329, 45] on div "To enable investment decisions based on sound financial analysis" at bounding box center [228, 45] width 234 height 15
click at [111, 36] on input "a. To enable investment decisions based on sound financial analysis" at bounding box center [111, 34] width 0 height 5
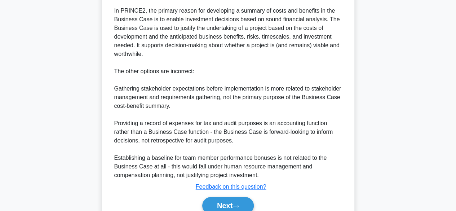
scroll to position [235, 0]
click at [239, 206] on icon at bounding box center [236, 206] width 6 height 4
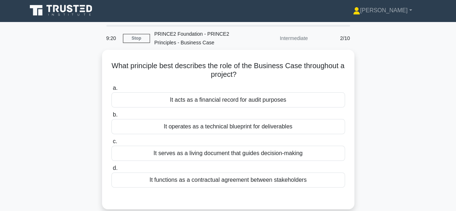
scroll to position [0, 0]
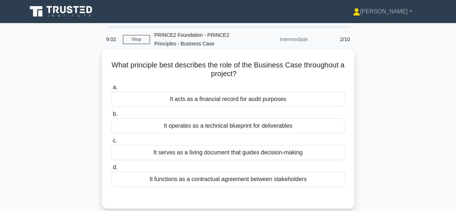
click at [326, 156] on div "It serves as a living document that guides decision-making" at bounding box center [228, 152] width 234 height 15
click at [111, 143] on input "c. It serves as a living document that guides decision-making" at bounding box center [111, 141] width 0 height 5
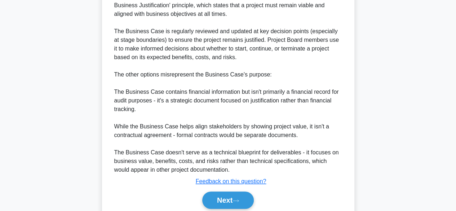
scroll to position [232, 0]
click at [239, 203] on button "Next" at bounding box center [228, 199] width 52 height 17
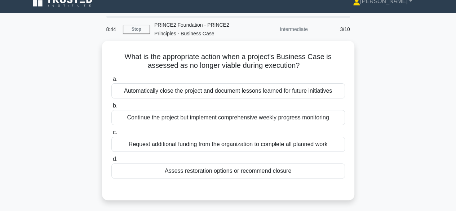
scroll to position [10, 0]
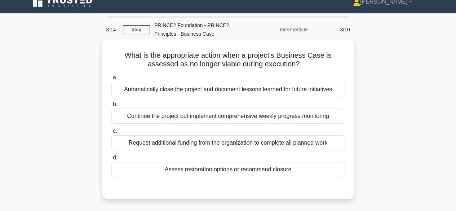
click at [294, 171] on div "Assess restoration options or recommend closure" at bounding box center [228, 169] width 234 height 15
click at [111, 160] on input "d. Assess restoration options or recommend closure" at bounding box center [111, 157] width 0 height 5
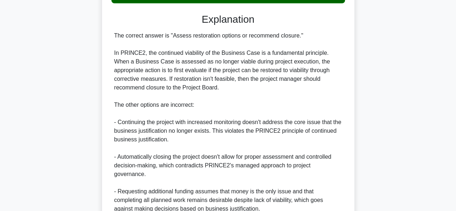
scroll to position [188, 0]
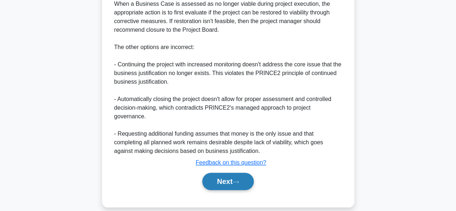
click at [234, 179] on button "Next" at bounding box center [228, 181] width 52 height 17
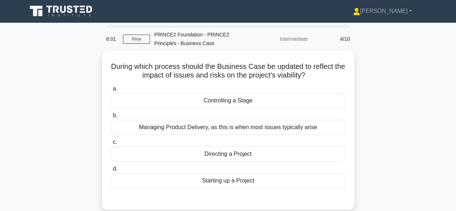
scroll to position [0, 0]
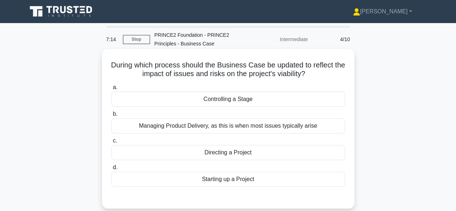
click at [328, 104] on div "Controlling a Stage" at bounding box center [228, 99] width 234 height 15
click at [111, 90] on input "a. Controlling a Stage" at bounding box center [111, 87] width 0 height 5
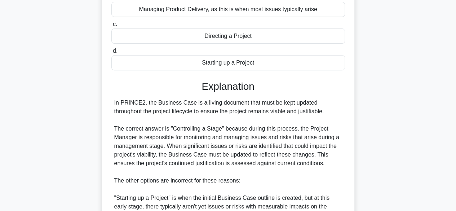
scroll to position [146, 0]
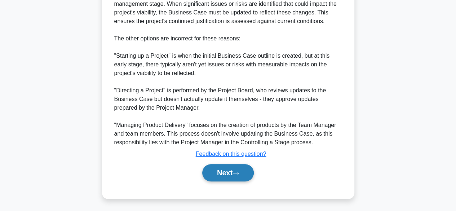
click at [238, 172] on icon at bounding box center [236, 173] width 6 height 2
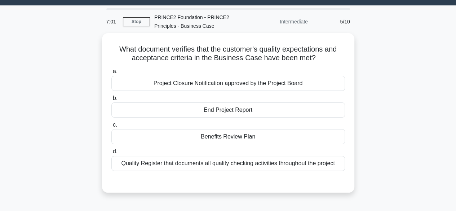
scroll to position [5, 0]
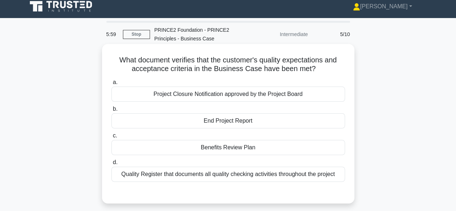
click at [321, 176] on div "Quality Register that documents all quality checking activities throughout the …" at bounding box center [228, 174] width 234 height 15
click at [111, 165] on input "d. Quality Register that documents all quality checking activities throughout t…" at bounding box center [111, 162] width 0 height 5
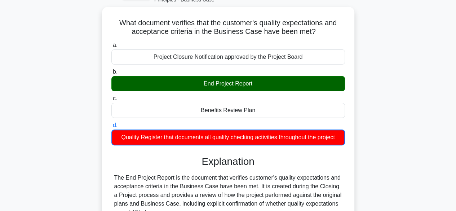
click at [419, 190] on div "What document verifies that the customer's quality expectations and acceptance …" at bounding box center [228, 189] width 411 height 365
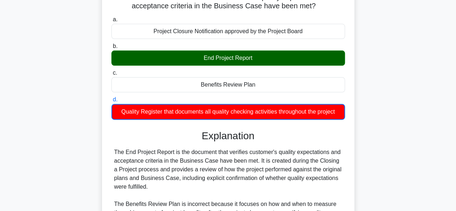
scroll to position [71, 0]
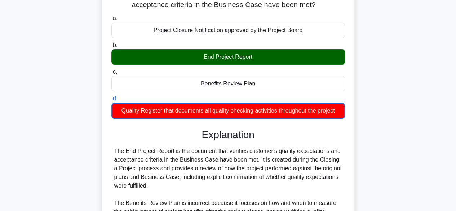
click at [422, 196] on div "What document verifies that the customer's quality expectations and acceptance …" at bounding box center [228, 162] width 411 height 365
click at [423, 183] on div "What document verifies that the customer's quality expectations and acceptance …" at bounding box center [228, 162] width 411 height 365
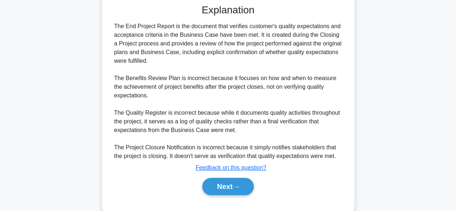
scroll to position [196, 0]
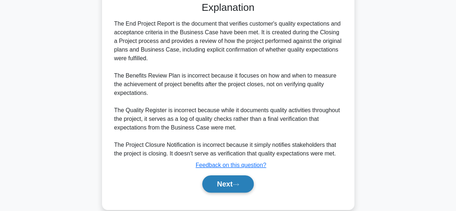
click at [217, 183] on button "Next" at bounding box center [228, 183] width 52 height 17
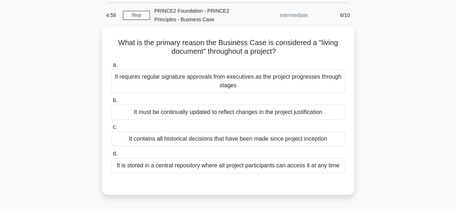
scroll to position [44, 0]
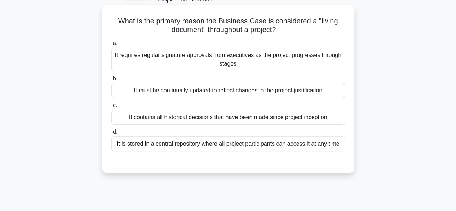
click at [307, 122] on div "It contains all historical decisions that have been made since project inception" at bounding box center [228, 117] width 234 height 15
click at [111, 108] on input "c. It contains all historical decisions that have been made since project incep…" at bounding box center [111, 105] width 0 height 5
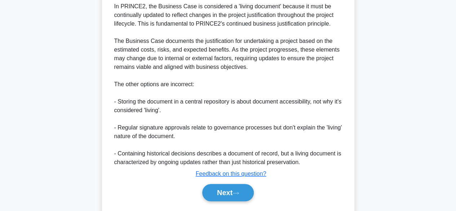
scroll to position [223, 0]
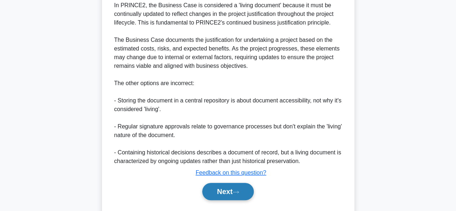
click at [246, 195] on button "Next" at bounding box center [228, 191] width 52 height 17
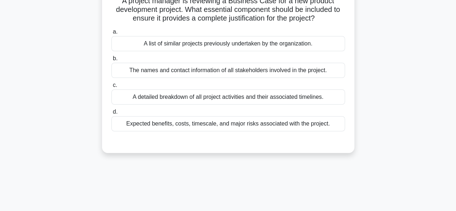
scroll to position [66, 0]
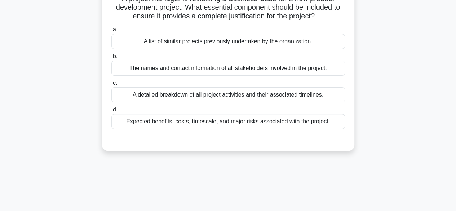
click at [325, 124] on div "Expected benefits, costs, timescale, and major risks associated with the projec…" at bounding box center [228, 121] width 234 height 15
click at [111, 112] on input "d. Expected benefits, costs, timescale, and major risks associated with the pro…" at bounding box center [111, 110] width 0 height 5
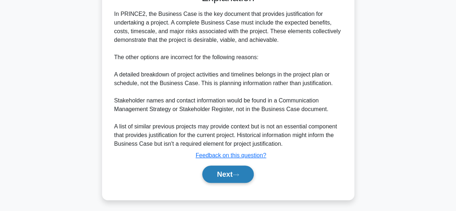
click at [239, 171] on button "Next" at bounding box center [228, 174] width 52 height 17
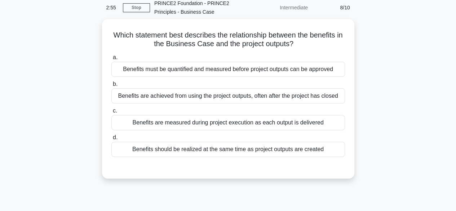
scroll to position [33, 0]
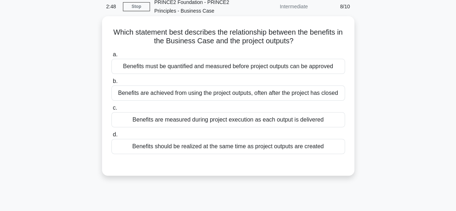
click at [334, 91] on div "Benefits are achieved from using the project outputs, often after the project h…" at bounding box center [228, 93] width 234 height 15
click at [111, 84] on input "b. Benefits are achieved from using the project outputs, often after the projec…" at bounding box center [111, 81] width 0 height 5
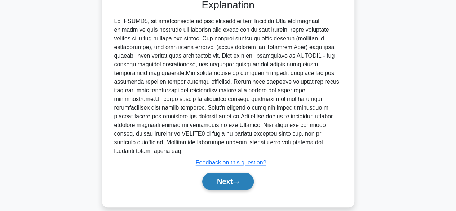
click at [239, 180] on icon at bounding box center [236, 182] width 6 height 4
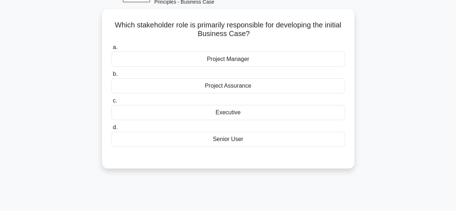
scroll to position [43, 0]
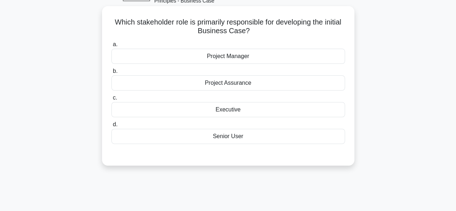
click at [293, 62] on div "Project Manager" at bounding box center [228, 56] width 234 height 15
click at [111, 47] on input "a. Project Manager" at bounding box center [111, 44] width 0 height 5
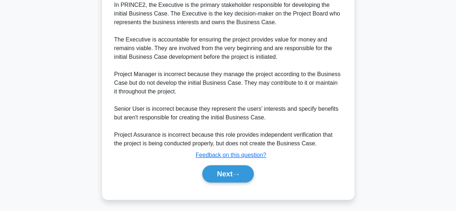
scroll to position [216, 0]
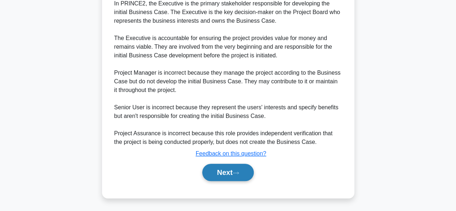
click at [228, 174] on button "Next" at bounding box center [228, 172] width 52 height 17
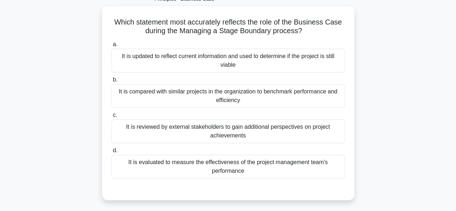
scroll to position [45, 0]
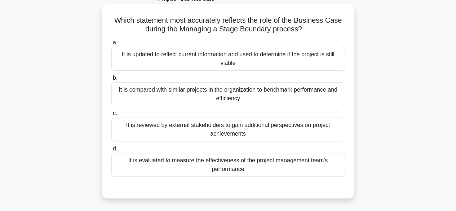
click at [331, 56] on div "It is updated to reflect current information and used to determine if the proje…" at bounding box center [228, 59] width 234 height 24
click at [111, 45] on input "a. It is updated to reflect current information and used to determine if the pr…" at bounding box center [111, 42] width 0 height 5
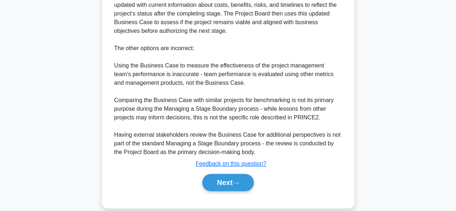
scroll to position [276, 0]
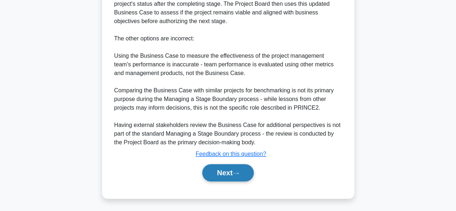
click at [237, 175] on button "Next" at bounding box center [228, 172] width 52 height 17
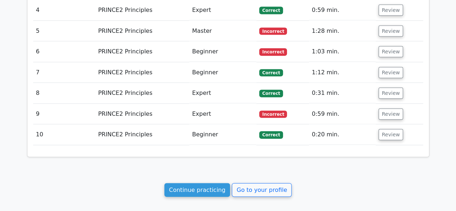
scroll to position [818, 0]
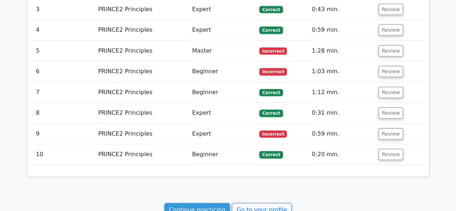
scroll to position [787, 0]
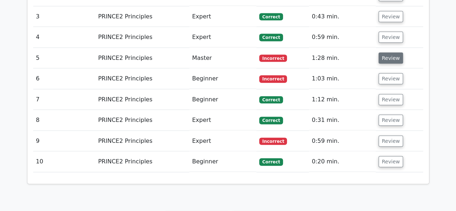
click at [390, 56] on button "Review" at bounding box center [391, 58] width 25 height 11
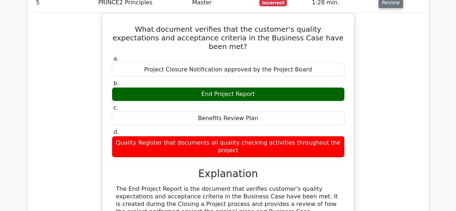
scroll to position [843, 0]
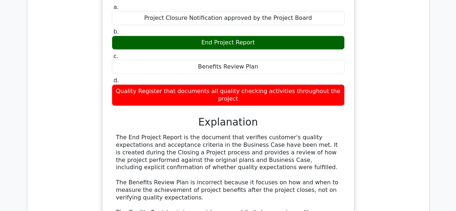
click at [409, 172] on div "What document verifies that the customer's quality expectations and acceptance …" at bounding box center [228, 130] width 390 height 338
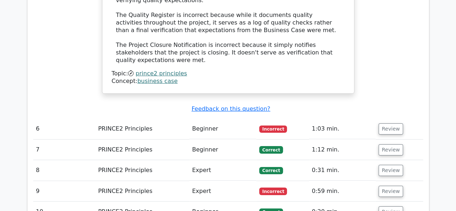
scroll to position [1123, 0]
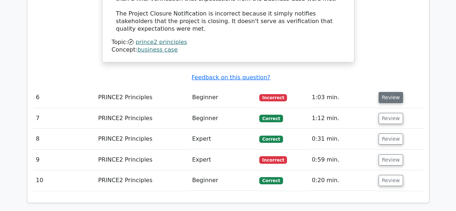
click at [395, 92] on button "Review" at bounding box center [391, 97] width 25 height 11
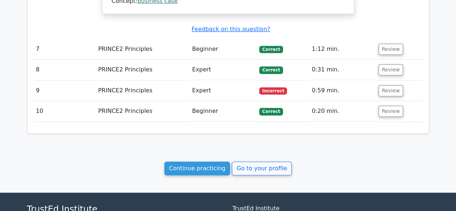
scroll to position [1595, 0]
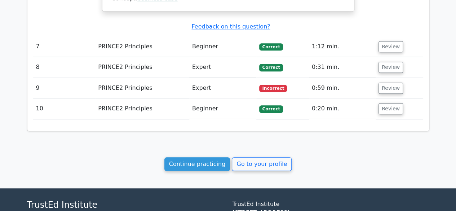
click at [255, 157] on link "Go to your profile" at bounding box center [262, 164] width 60 height 14
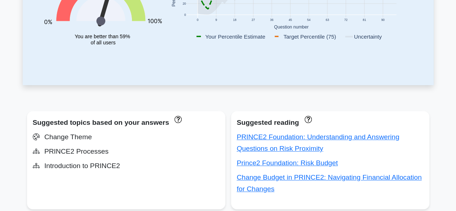
scroll to position [173, 0]
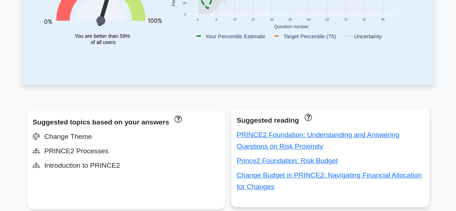
click at [345, 196] on div "Suggested reading PRINCE2 Foundation: Understanding and Answering Questions on …" at bounding box center [330, 158] width 198 height 98
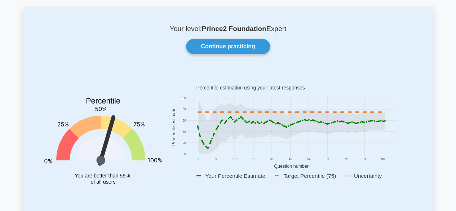
scroll to position [0, 0]
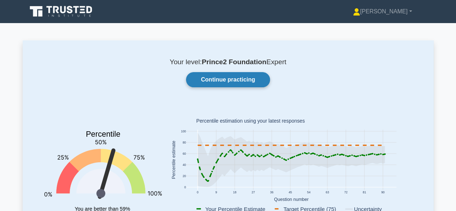
click at [246, 80] on link "Continue practicing" at bounding box center [228, 79] width 84 height 15
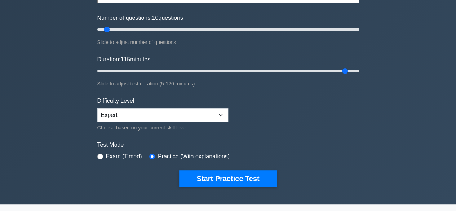
scroll to position [86, 0]
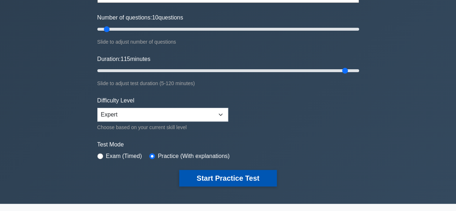
click at [255, 179] on button "Start Practice Test" at bounding box center [227, 178] width 97 height 17
type input "15"
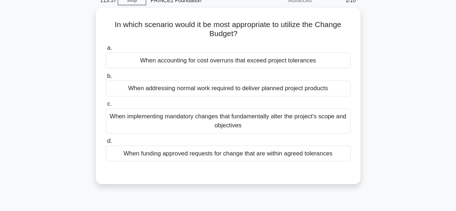
scroll to position [25, 0]
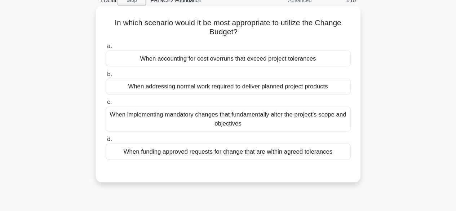
click at [333, 153] on div "When funding approved requests for change that are within agreed tolerances" at bounding box center [228, 153] width 234 height 15
click at [111, 145] on input "d. When funding approved requests for change that are within agreed tolerances" at bounding box center [111, 142] width 0 height 5
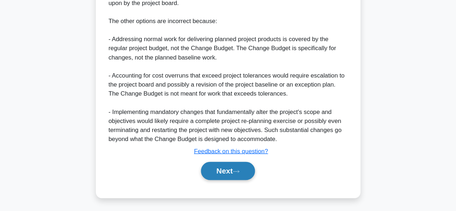
click at [230, 173] on button "Next" at bounding box center [228, 172] width 52 height 17
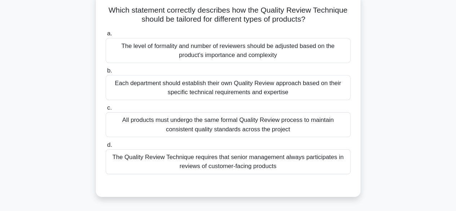
scroll to position [40, 0]
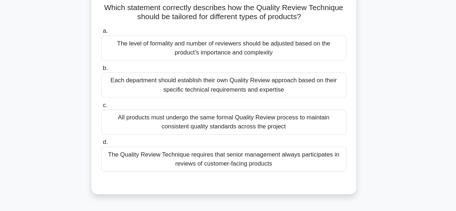
click at [321, 133] on div "All products must undergo the same formal Quality Review process to maintain co…" at bounding box center [228, 126] width 234 height 24
click at [111, 112] on input "c. All products must undergo the same formal Quality Review process to maintain…" at bounding box center [111, 110] width 0 height 5
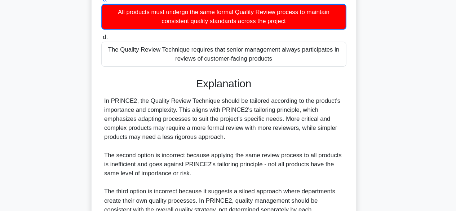
scroll to position [146, 0]
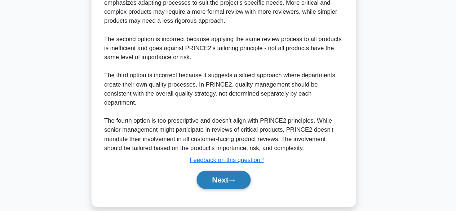
click at [234, 175] on button "Next" at bounding box center [228, 180] width 52 height 17
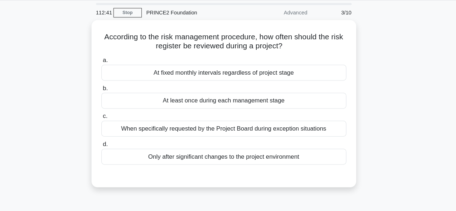
scroll to position [22, 0]
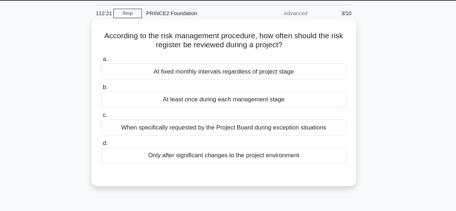
click at [296, 100] on div "At least once during each management stage" at bounding box center [228, 94] width 234 height 15
click at [111, 86] on input "b. At least once during each management stage" at bounding box center [111, 83] width 0 height 5
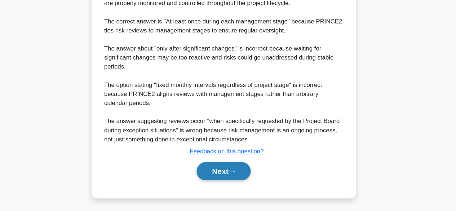
click at [241, 170] on button "Next" at bounding box center [228, 172] width 52 height 17
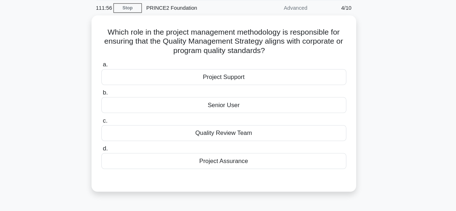
scroll to position [20, 0]
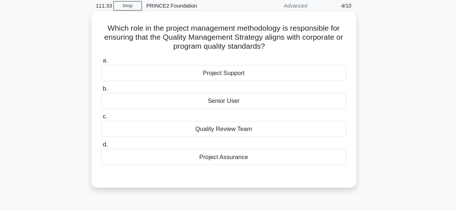
click at [326, 133] on div "Quality Review Team" at bounding box center [228, 132] width 234 height 15
click at [111, 123] on input "c. Quality Review Team" at bounding box center [111, 121] width 0 height 5
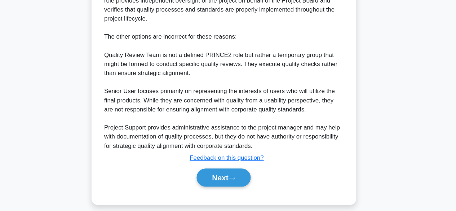
scroll to position [234, 0]
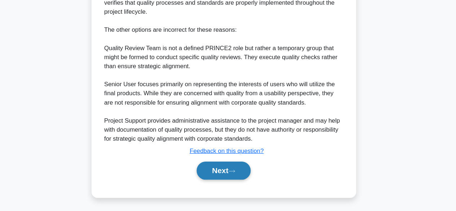
click at [233, 175] on button "Next" at bounding box center [228, 172] width 52 height 17
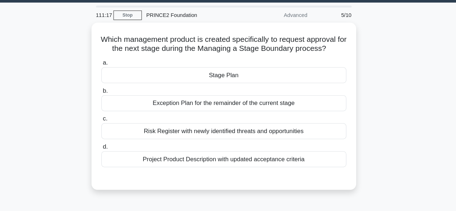
scroll to position [42, 0]
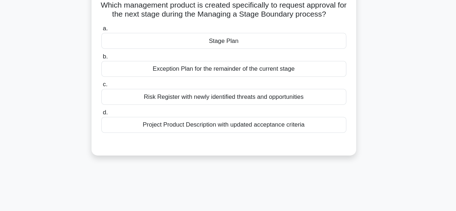
click at [315, 55] on div "Stage Plan" at bounding box center [228, 48] width 234 height 15
click at [111, 39] on input "a. Stage Plan" at bounding box center [111, 37] width 0 height 5
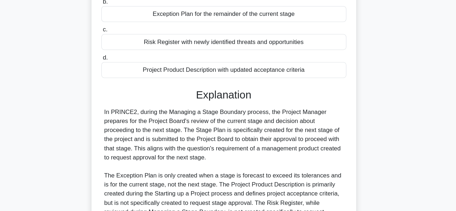
scroll to position [179, 0]
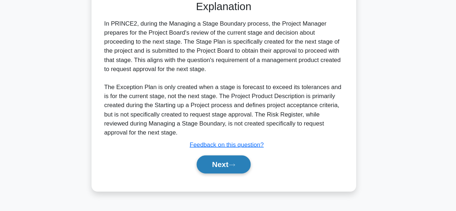
click at [237, 169] on button "Next" at bounding box center [228, 166] width 52 height 17
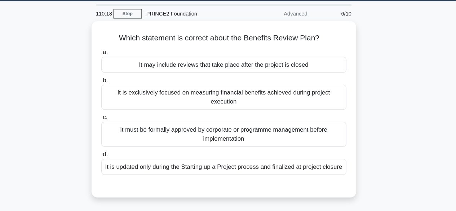
scroll to position [20, 0]
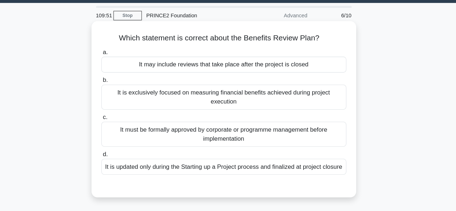
click at [338, 63] on div "It may include reviews that take place after the project is closed" at bounding box center [228, 61] width 234 height 15
click at [111, 52] on input "a. It may include reviews that take place after the project is closed" at bounding box center [111, 50] width 0 height 5
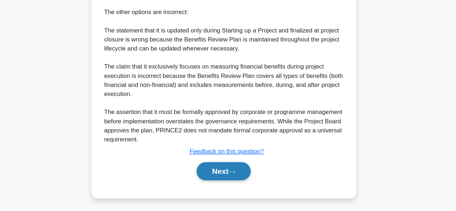
click at [232, 175] on button "Next" at bounding box center [228, 172] width 52 height 17
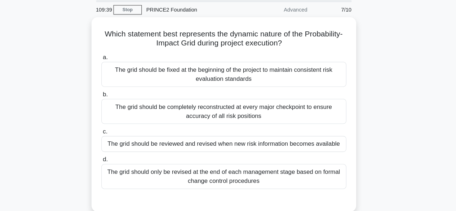
scroll to position [16, 0]
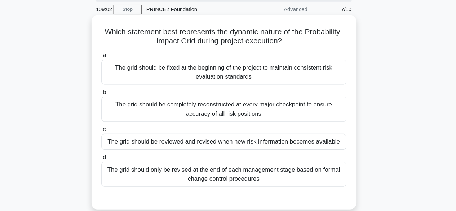
click at [339, 148] on div "The grid should be reviewed and revised when new risk information becomes avail…" at bounding box center [228, 144] width 234 height 15
click at [111, 135] on input "c. The grid should be reviewed and revised when new risk information becomes av…" at bounding box center [111, 133] width 0 height 5
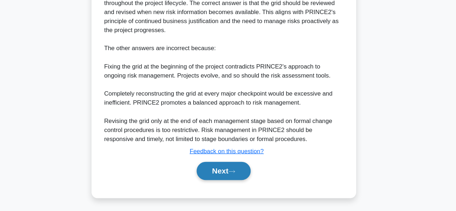
click at [240, 176] on button "Next" at bounding box center [228, 172] width 52 height 17
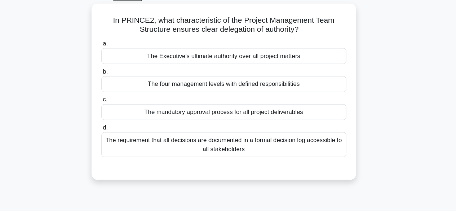
scroll to position [33, 0]
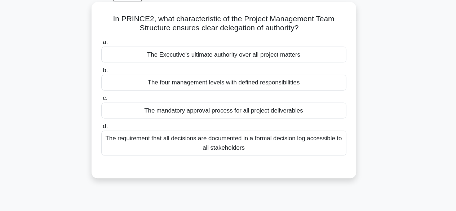
click at [322, 89] on div "The four management levels with defined responsibilities" at bounding box center [228, 83] width 234 height 15
click at [111, 75] on input "b. The four management levels with defined responsibilities" at bounding box center [111, 72] width 0 height 5
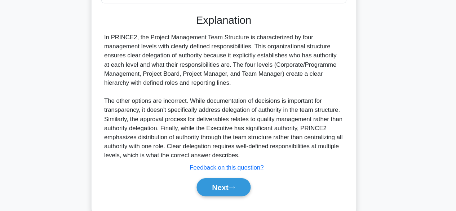
scroll to position [182, 0]
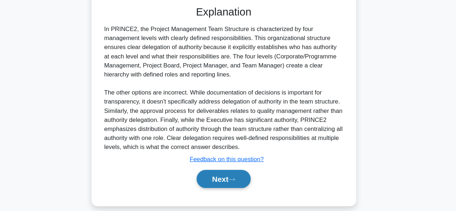
click at [243, 179] on button "Next" at bounding box center [228, 180] width 52 height 17
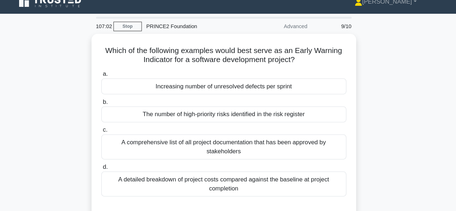
scroll to position [4, 0]
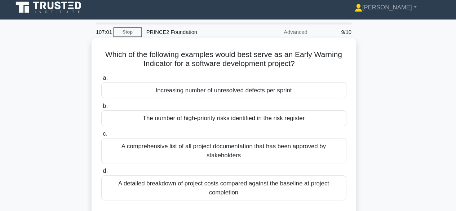
click at [328, 86] on div "Increasing number of unresolved defects per sprint" at bounding box center [228, 86] width 234 height 15
click at [111, 77] on input "a. Increasing number of unresolved defects per sprint" at bounding box center [111, 74] width 0 height 5
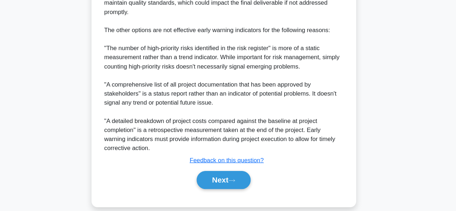
scroll to position [277, 0]
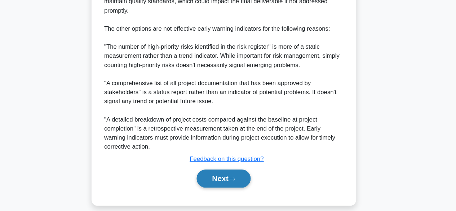
click at [246, 180] on button "Next" at bounding box center [228, 179] width 52 height 17
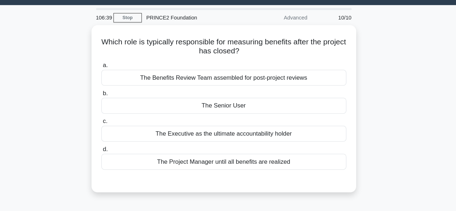
scroll to position [9, 0]
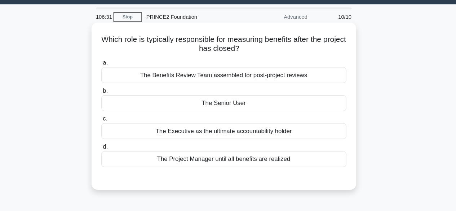
click at [336, 85] on div "The Benefits Review Team assembled for post-project reviews" at bounding box center [228, 81] width 234 height 15
click at [111, 72] on input "a. The Benefits Review Team assembled for post-project reviews" at bounding box center [111, 69] width 0 height 5
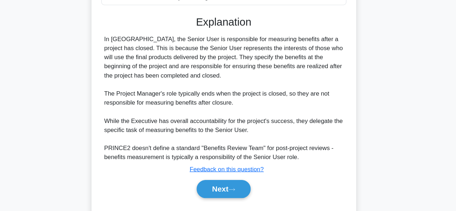
scroll to position [182, 0]
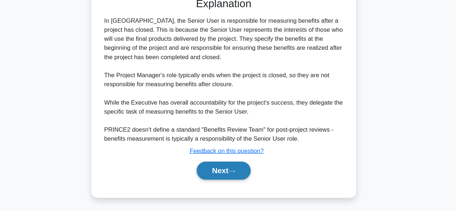
click at [234, 174] on button "Next" at bounding box center [228, 172] width 52 height 17
click at [236, 181] on button "Next" at bounding box center [228, 172] width 52 height 17
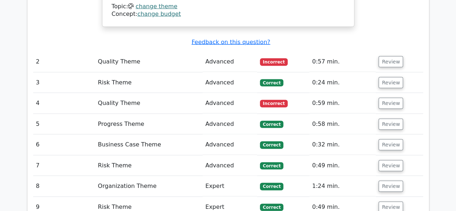
scroll to position [760, 0]
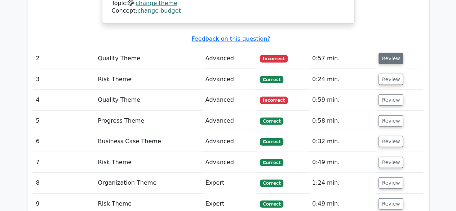
click at [390, 53] on button "Review" at bounding box center [391, 58] width 25 height 11
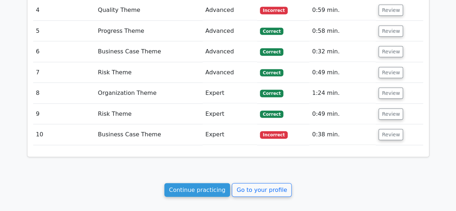
scroll to position [919, 0]
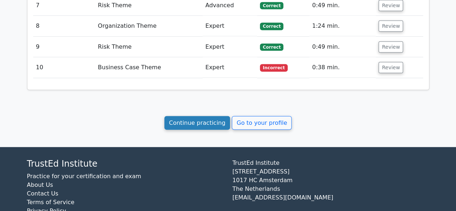
click at [198, 116] on link "Continue practicing" at bounding box center [198, 123] width 66 height 14
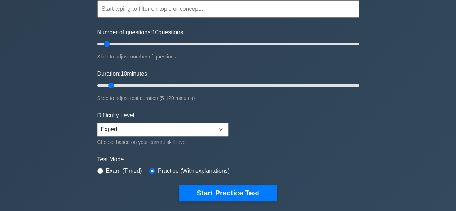
scroll to position [72, 0]
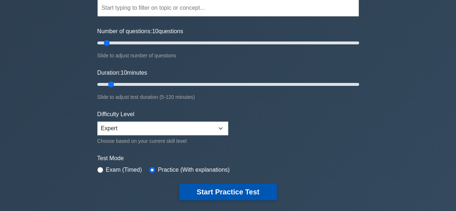
click at [239, 196] on button "Start Practice Test" at bounding box center [227, 192] width 97 height 17
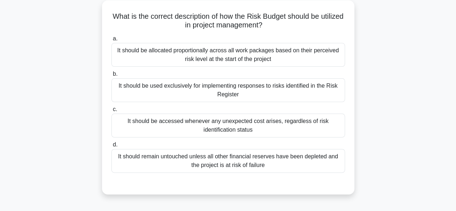
scroll to position [42, 0]
click at [389, 133] on div "What is the correct description of how the Risk Budget should be utilized in pr…" at bounding box center [228, 101] width 411 height 203
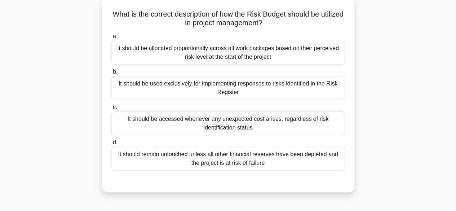
click at [304, 42] on div "It should be allocated proportionally across all work packages based on their p…" at bounding box center [228, 53] width 234 height 24
click at [111, 39] on input "a. It should be allocated proportionally across all work packages based on thei…" at bounding box center [111, 36] width 0 height 5
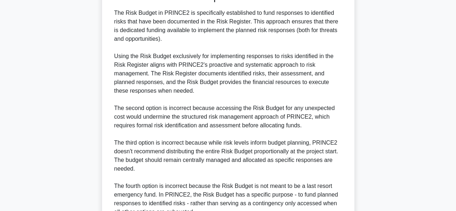
scroll to position [303, 0]
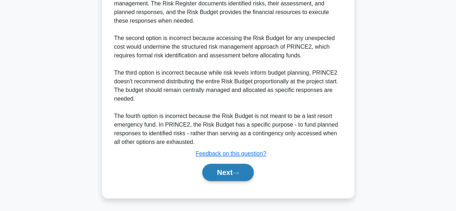
click at [229, 174] on button "Next" at bounding box center [228, 172] width 52 height 17
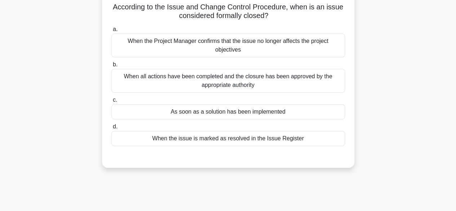
scroll to position [45, 0]
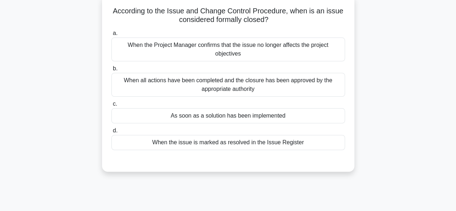
click at [304, 49] on div "When the Project Manager confirms that the issue no longer affects the project …" at bounding box center [228, 50] width 234 height 24
click at [111, 36] on input "a. When the Project Manager confirms that the issue no longer affects the proje…" at bounding box center [111, 33] width 0 height 5
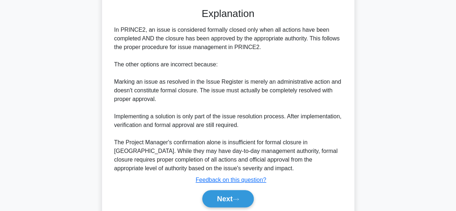
scroll to position [225, 0]
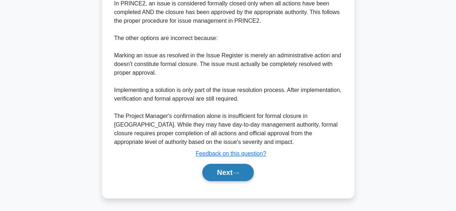
click at [225, 179] on button "Next" at bounding box center [228, 172] width 52 height 17
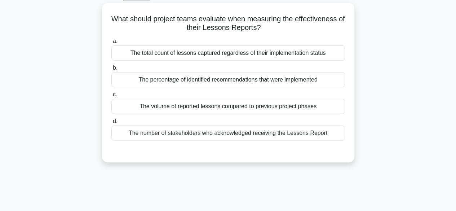
scroll to position [0, 0]
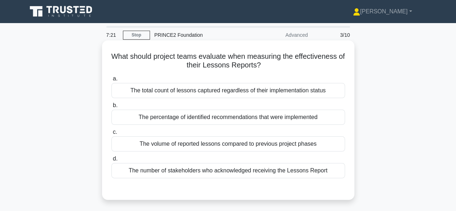
click at [323, 118] on div "The percentage of identified recommendations that were implemented" at bounding box center [228, 117] width 234 height 15
click at [111, 108] on input "b. The percentage of identified recommendations that were implemented" at bounding box center [111, 105] width 0 height 5
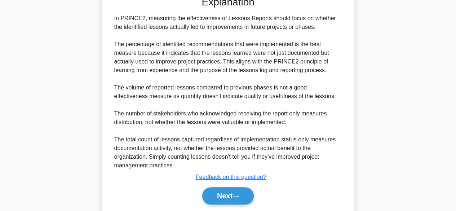
scroll to position [215, 0]
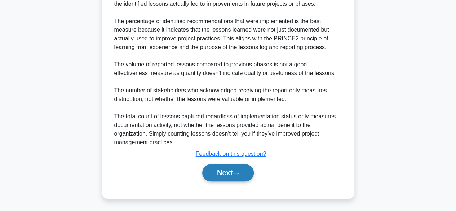
click at [242, 174] on button "Next" at bounding box center [228, 172] width 52 height 17
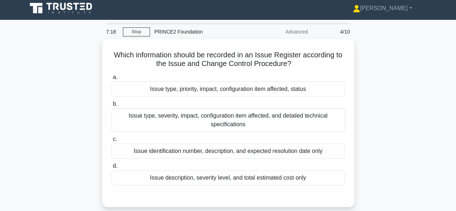
scroll to position [0, 0]
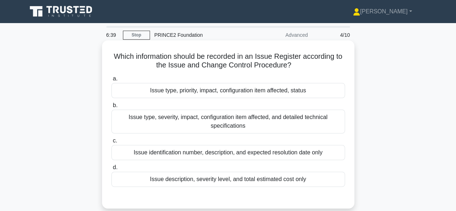
click at [329, 95] on div "Issue type, priority, impact, configuration item affected, status" at bounding box center [228, 90] width 234 height 15
click at [111, 81] on input "a. Issue type, priority, impact, configuration item affected, status" at bounding box center [111, 78] width 0 height 5
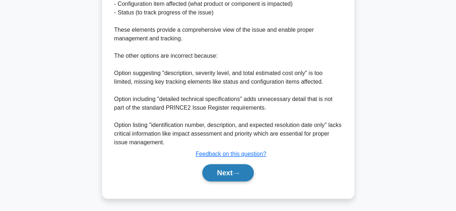
click at [239, 171] on icon at bounding box center [236, 173] width 6 height 4
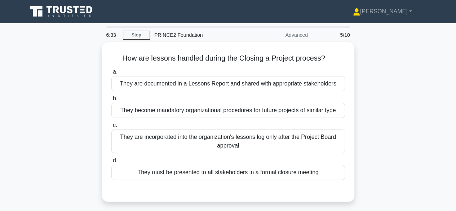
click at [430, 162] on div "How are lessons handled during the Closing a Project process? .spinner_0XTQ{tra…" at bounding box center [228, 126] width 411 height 168
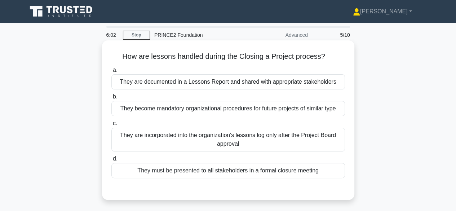
click at [323, 86] on div "They are documented in a Lessons Report and shared with appropriate stakeholders" at bounding box center [228, 81] width 234 height 15
click at [111, 73] on input "a. They are documented in a Lessons Report and shared with appropriate stakehol…" at bounding box center [111, 70] width 0 height 5
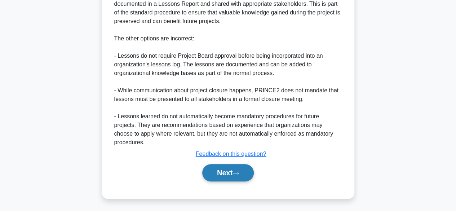
click at [243, 174] on button "Next" at bounding box center [228, 172] width 52 height 17
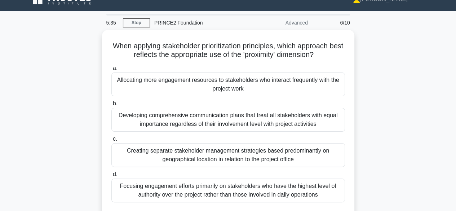
scroll to position [34, 0]
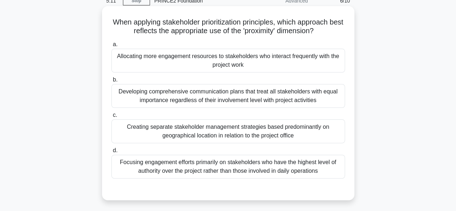
click at [330, 136] on div "Creating separate stakeholder management strategies based predominantly on geog…" at bounding box center [228, 131] width 234 height 24
click at [111, 118] on input "c. Creating separate stakeholder management strategies based predominantly on g…" at bounding box center [111, 115] width 0 height 5
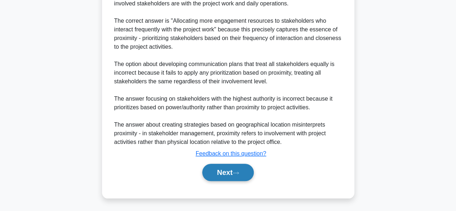
click at [237, 175] on button "Next" at bounding box center [228, 172] width 52 height 17
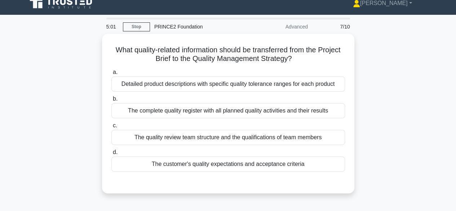
scroll to position [0, 0]
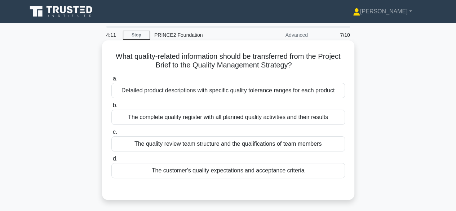
click at [322, 90] on div "Detailed product descriptions with specific quality tolerance ranges for each p…" at bounding box center [228, 90] width 234 height 15
click at [111, 81] on input "a. Detailed product descriptions with specific quality tolerance ranges for eac…" at bounding box center [111, 78] width 0 height 5
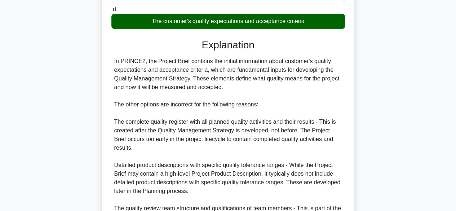
scroll to position [150, 0]
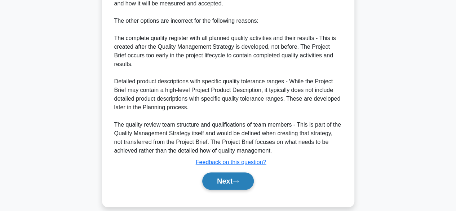
click at [239, 176] on button "Next" at bounding box center [228, 180] width 52 height 17
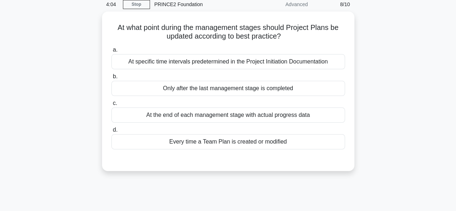
scroll to position [0, 0]
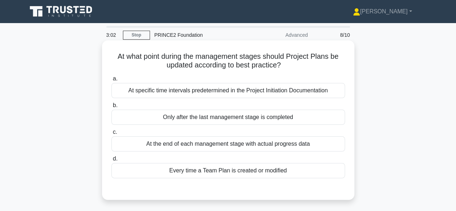
click at [324, 119] on div "Only after the last management stage is completed" at bounding box center [228, 117] width 234 height 15
click at [111, 108] on input "b. Only after the last management stage is completed" at bounding box center [111, 105] width 0 height 5
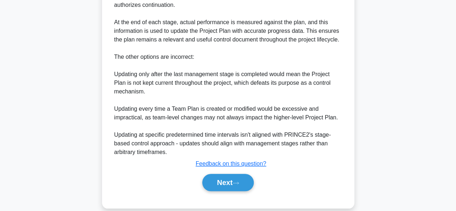
scroll to position [242, 0]
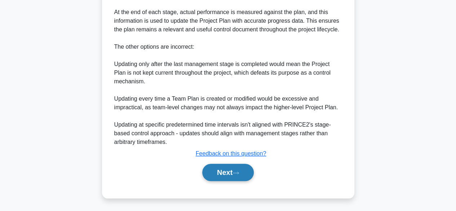
click at [236, 174] on icon at bounding box center [236, 173] width 6 height 4
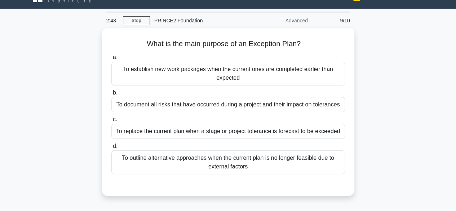
scroll to position [0, 0]
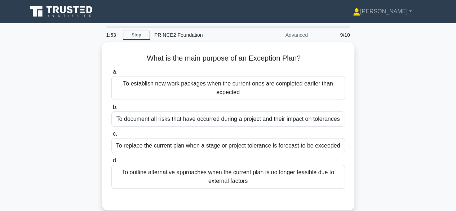
click at [327, 175] on div "To outline alternative approaches when the current plan is no longer feasible d…" at bounding box center [228, 177] width 234 height 24
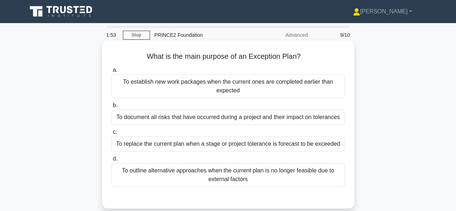
click at [111, 161] on input "d. To outline alternative approaches when the current plan is no longer feasibl…" at bounding box center [111, 159] width 0 height 5
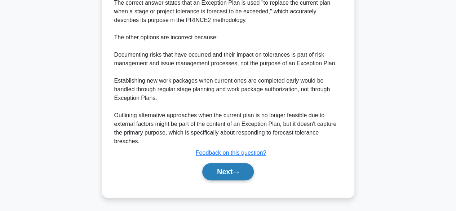
click at [244, 174] on button "Next" at bounding box center [228, 171] width 52 height 17
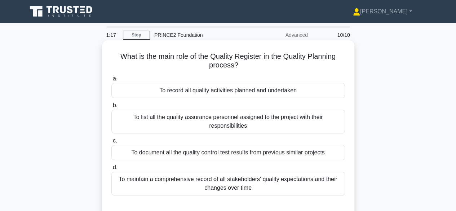
click at [307, 93] on div "To record all quality activities planned and undertaken" at bounding box center [228, 90] width 234 height 15
click at [111, 81] on input "a. To record all quality activities planned and undertaken" at bounding box center [111, 78] width 0 height 5
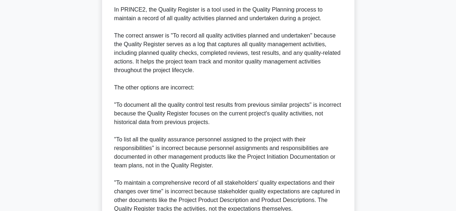
scroll to position [277, 0]
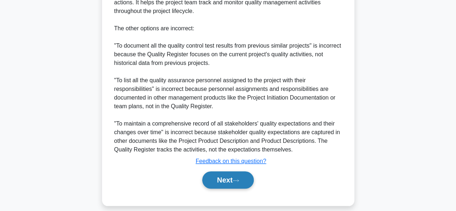
click at [245, 186] on button "Next" at bounding box center [228, 179] width 52 height 17
click at [237, 181] on icon at bounding box center [236, 181] width 6 height 4
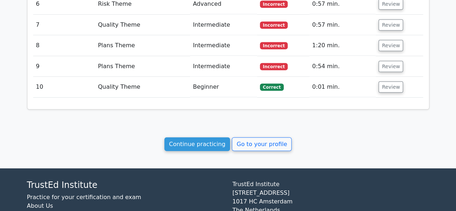
scroll to position [951, 0]
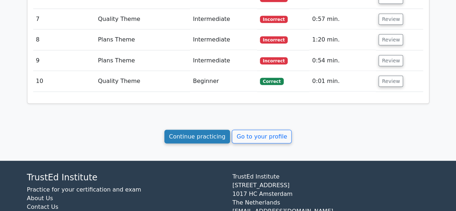
click at [203, 132] on link "Continue practicing" at bounding box center [198, 137] width 66 height 14
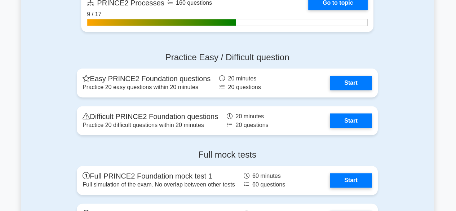
scroll to position [816, 0]
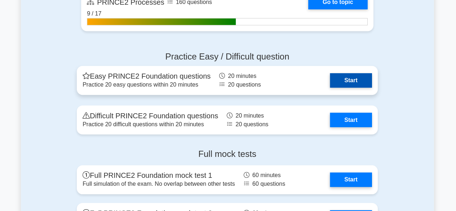
click at [345, 79] on link "Start" at bounding box center [351, 81] width 42 height 14
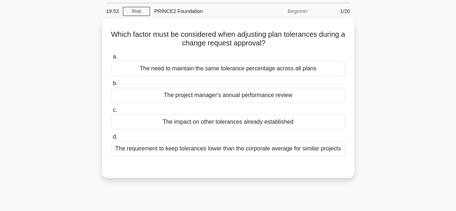
scroll to position [25, 0]
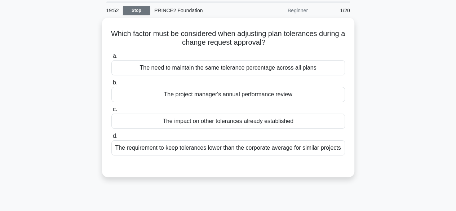
click at [140, 10] on link "Stop" at bounding box center [136, 10] width 27 height 9
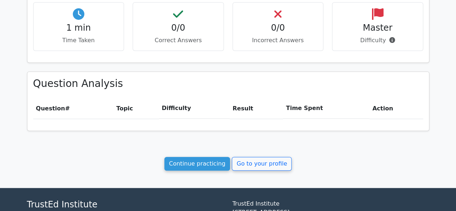
scroll to position [256, 0]
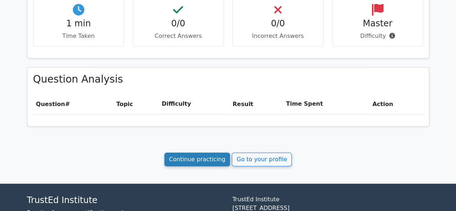
click at [174, 159] on link "Continue practicing" at bounding box center [198, 160] width 66 height 14
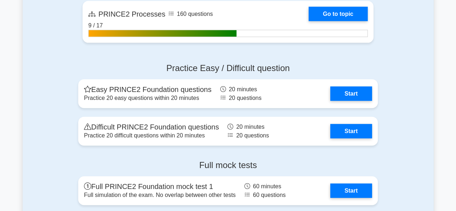
scroll to position [806, 0]
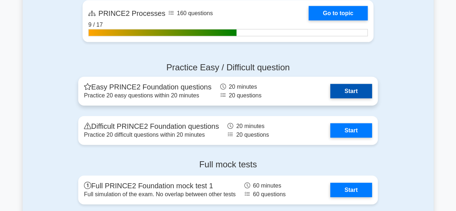
click at [354, 94] on link "Start" at bounding box center [351, 91] width 42 height 14
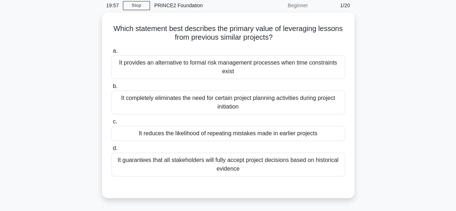
scroll to position [31, 0]
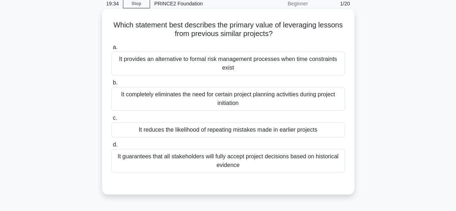
click at [320, 128] on div "It reduces the likelihood of repeating mistakes made in earlier projects" at bounding box center [228, 129] width 234 height 15
click at [111, 120] on input "c. It reduces the likelihood of repeating mistakes made in earlier projects" at bounding box center [111, 118] width 0 height 5
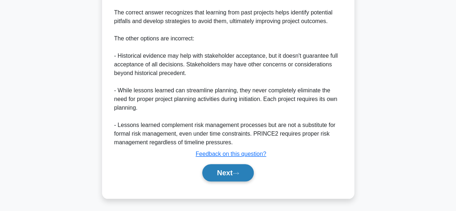
click at [244, 167] on button "Next" at bounding box center [228, 172] width 52 height 17
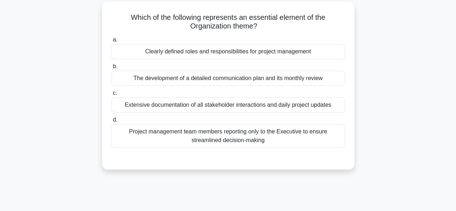
scroll to position [0, 0]
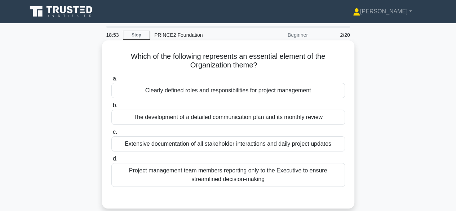
click at [327, 89] on div "Clearly defined roles and responsibilities for project management" at bounding box center [228, 90] width 234 height 15
click at [111, 81] on input "a. Clearly defined roles and responsibilities for project management" at bounding box center [111, 78] width 0 height 5
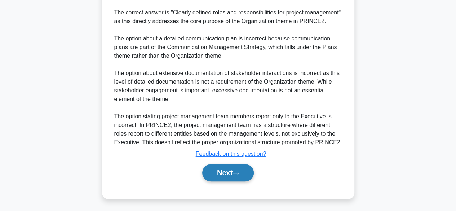
click at [235, 176] on button "Next" at bounding box center [228, 172] width 52 height 17
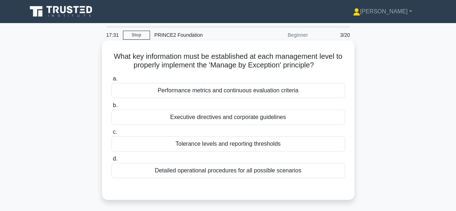
click at [330, 94] on div "Performance metrics and continuous evaluation criteria" at bounding box center [228, 90] width 234 height 15
click at [111, 81] on input "a. Performance metrics and continuous evaluation criteria" at bounding box center [111, 78] width 0 height 5
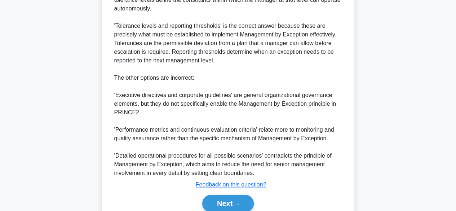
scroll to position [229, 0]
click at [237, 202] on icon at bounding box center [236, 204] width 6 height 4
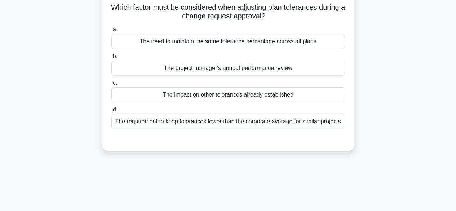
scroll to position [0, 0]
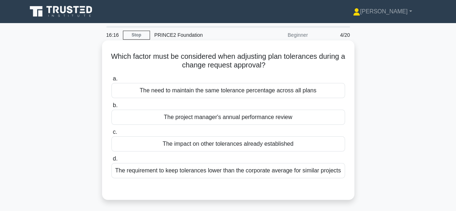
click at [137, 151] on div "The impact on other tolerances already established" at bounding box center [228, 143] width 234 height 15
click at [111, 135] on input "c. The impact on other tolerances already established" at bounding box center [111, 132] width 0 height 5
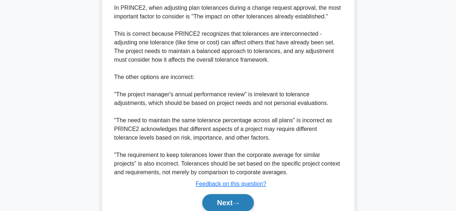
click at [249, 206] on button "Next" at bounding box center [228, 202] width 52 height 17
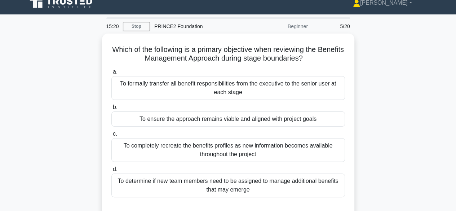
scroll to position [5, 0]
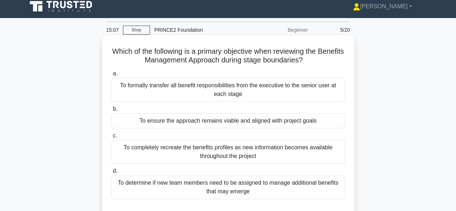
click at [334, 128] on div "To ensure the approach remains viable and aligned with project goals" at bounding box center [228, 120] width 234 height 15
click at [111, 111] on input "b. To ensure the approach remains viable and aligned with project goals" at bounding box center [111, 109] width 0 height 5
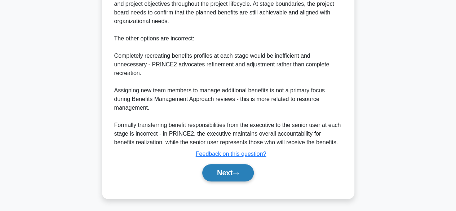
click at [239, 172] on icon at bounding box center [236, 173] width 6 height 2
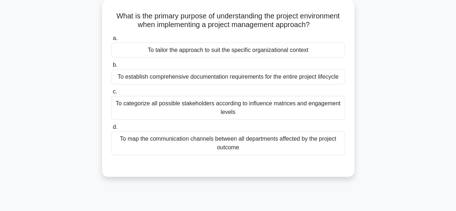
scroll to position [43, 0]
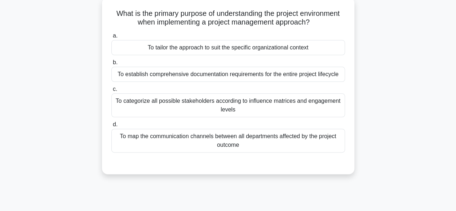
click at [334, 48] on div "To tailor the approach to suit the specific organizational context" at bounding box center [228, 47] width 234 height 15
click at [111, 38] on input "a. To tailor the approach to suit the specific organizational context" at bounding box center [111, 36] width 0 height 5
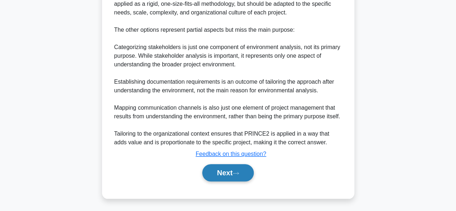
click at [246, 170] on button "Next" at bounding box center [228, 172] width 52 height 17
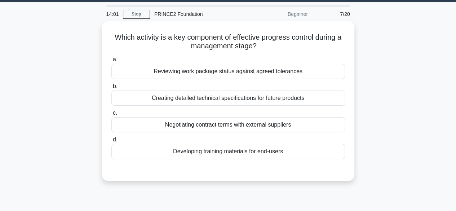
scroll to position [22, 0]
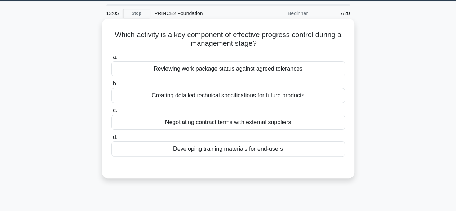
click at [321, 75] on div "Reviewing work package status against agreed tolerances" at bounding box center [228, 68] width 234 height 15
click at [111, 60] on input "a. Reviewing work package status against agreed tolerances" at bounding box center [111, 57] width 0 height 5
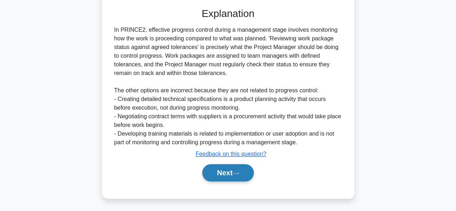
click at [239, 175] on button "Next" at bounding box center [228, 172] width 52 height 17
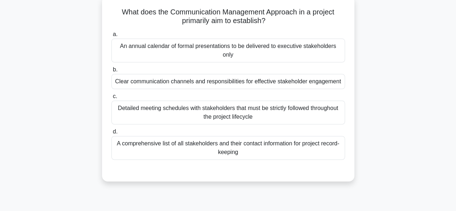
scroll to position [46, 0]
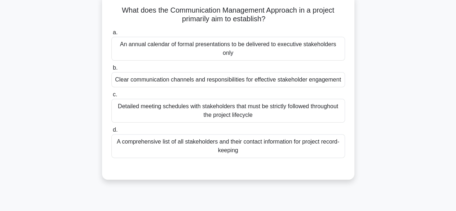
click at [337, 80] on div "Clear communication channels and responsibilities for effective stakeholder eng…" at bounding box center [228, 79] width 234 height 15
click at [111, 70] on input "b. Clear communication channels and responsibilities for effective stakeholder …" at bounding box center [111, 68] width 0 height 5
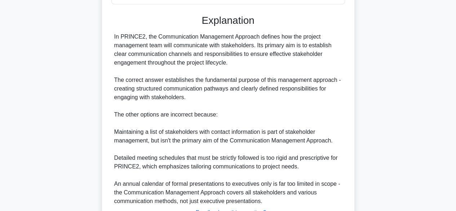
scroll to position [267, 0]
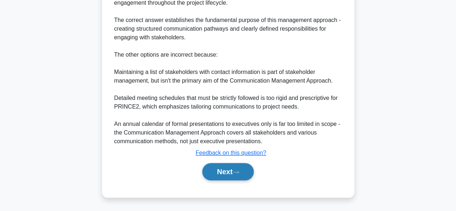
click at [241, 179] on button "Next" at bounding box center [228, 171] width 52 height 17
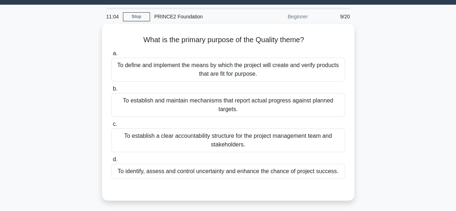
scroll to position [19, 0]
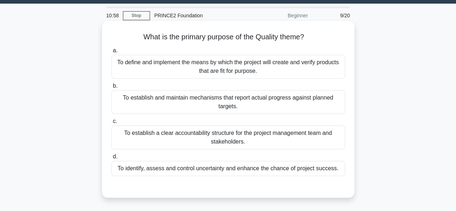
click at [332, 63] on div "To define and implement the means by which the project will create and verify p…" at bounding box center [228, 67] width 234 height 24
click at [111, 53] on input "a. To define and implement the means by which the project will create and verif…" at bounding box center [111, 50] width 0 height 5
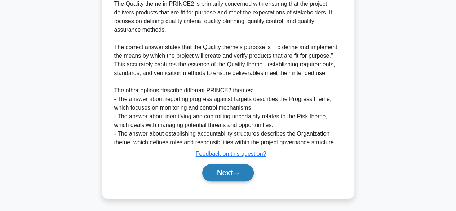
click at [230, 174] on button "Next" at bounding box center [228, 172] width 52 height 17
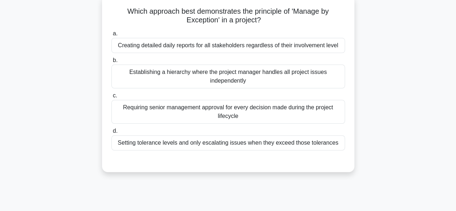
scroll to position [47, 0]
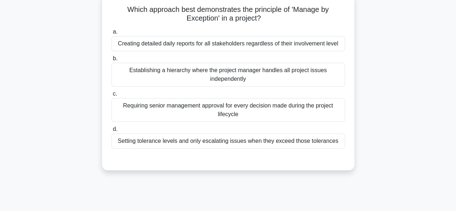
click at [336, 146] on div "Setting tolerance levels and only escalating issues when they exceed those tole…" at bounding box center [228, 140] width 234 height 15
click at [111, 132] on input "d. Setting tolerance levels and only escalating issues when they exceed those t…" at bounding box center [111, 129] width 0 height 5
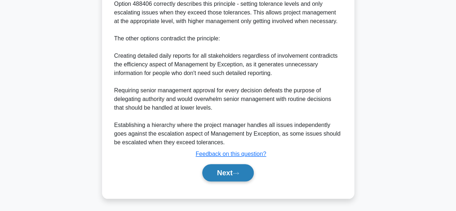
click at [227, 168] on button "Next" at bounding box center [228, 172] width 52 height 17
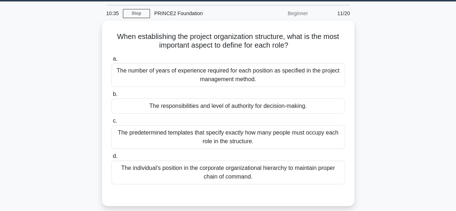
scroll to position [25, 0]
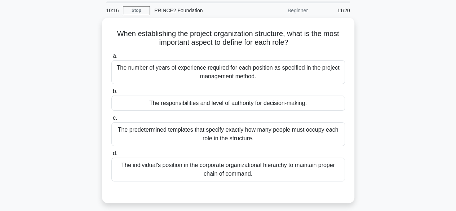
click at [384, 151] on div "When establishing the project organization structure, what is the most importan…" at bounding box center [228, 115] width 411 height 194
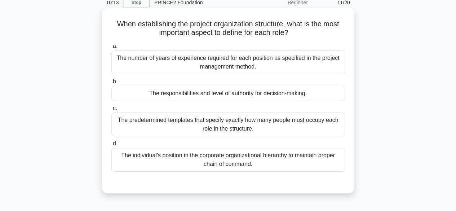
click at [325, 95] on div "The responsibilities and level of authority for decision-making." at bounding box center [228, 93] width 234 height 15
click at [111, 84] on input "b. The responsibilities and level of authority for decision-making." at bounding box center [111, 81] width 0 height 5
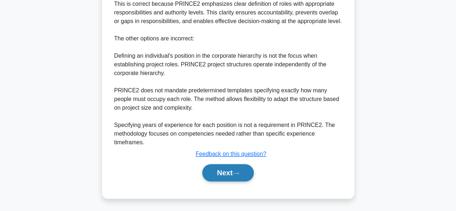
click at [230, 169] on button "Next" at bounding box center [228, 172] width 52 height 17
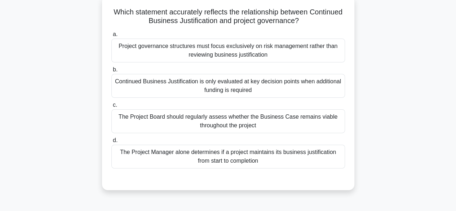
scroll to position [45, 0]
click at [430, 131] on div "Which statement accurately reflects the relationship between Continued Business…" at bounding box center [228, 98] width 411 height 203
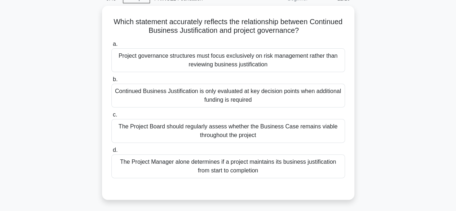
scroll to position [34, 0]
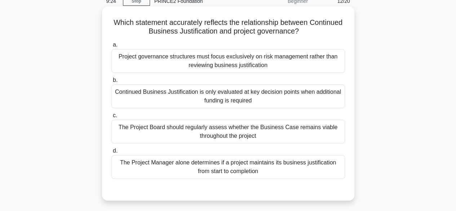
click at [332, 137] on div "The Project Board should regularly assess whether the Business Case remains via…" at bounding box center [228, 132] width 234 height 24
click at [111, 118] on input "c. The Project Board should regularly assess whether the Business Case remains …" at bounding box center [111, 115] width 0 height 5
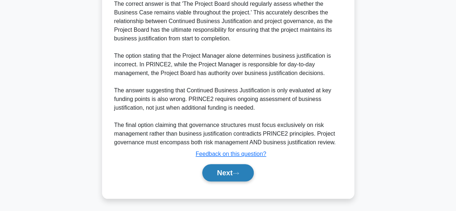
click at [232, 177] on button "Next" at bounding box center [228, 172] width 52 height 17
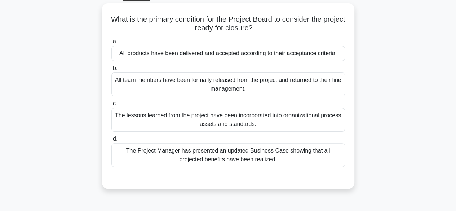
scroll to position [38, 0]
click at [332, 47] on label "a. All products have been delivered and accepted according to their acceptance …" at bounding box center [228, 49] width 234 height 24
click at [111, 44] on input "a. All products have been delivered and accepted according to their acceptance …" at bounding box center [111, 41] width 0 height 5
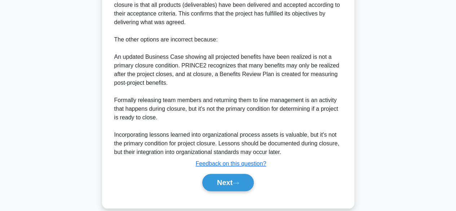
scroll to position [250, 0]
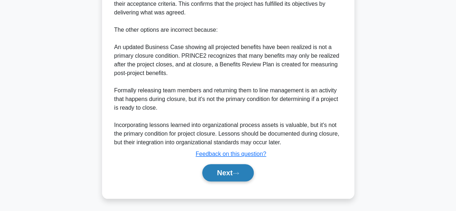
click at [242, 173] on button "Next" at bounding box center [228, 172] width 52 height 17
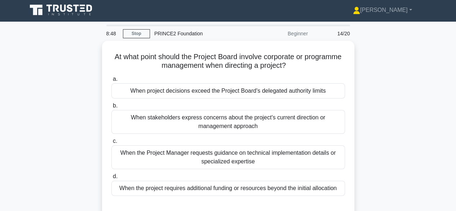
scroll to position [1, 0]
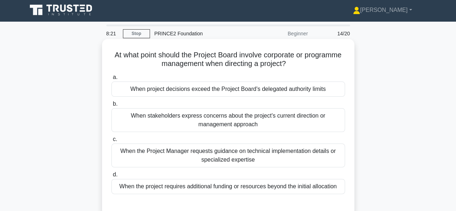
click at [331, 95] on div "When project decisions exceed the Project Board's delegated authority limits" at bounding box center [228, 89] width 234 height 15
click at [111, 80] on input "a. When project decisions exceed the Project Board's delegated authority limits" at bounding box center [111, 77] width 0 height 5
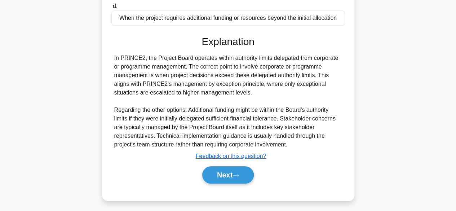
scroll to position [179, 0]
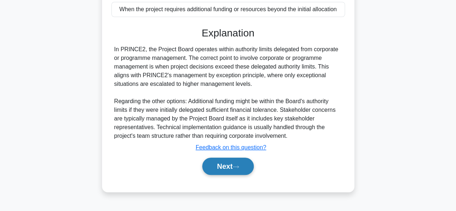
click at [236, 172] on button "Next" at bounding box center [228, 166] width 52 height 17
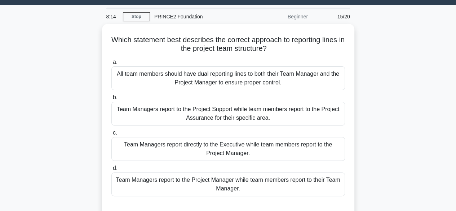
scroll to position [34, 0]
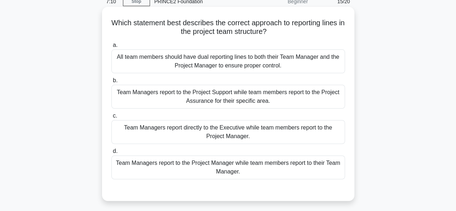
click at [315, 60] on div "All team members should have dual reporting lines to both their Team Manager an…" at bounding box center [228, 61] width 234 height 24
click at [111, 48] on input "a. All team members should have dual reporting lines to both their Team Manager…" at bounding box center [111, 45] width 0 height 5
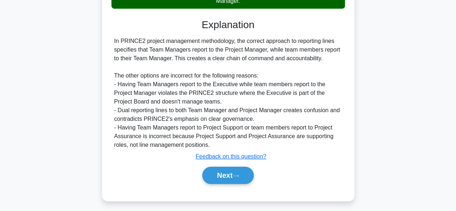
scroll to position [208, 0]
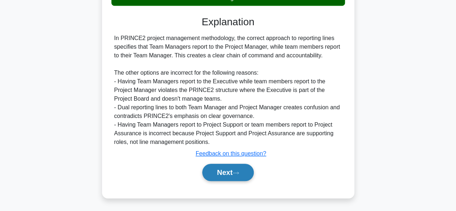
click at [235, 174] on button "Next" at bounding box center [228, 172] width 52 height 17
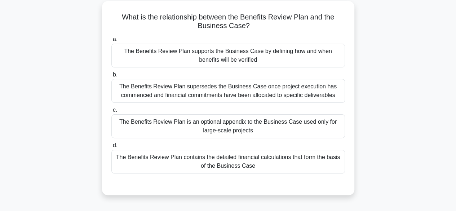
scroll to position [42, 0]
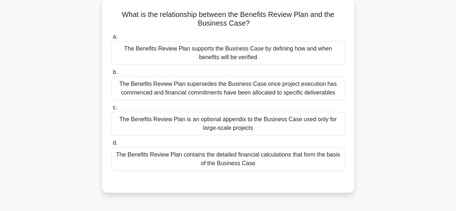
click at [316, 58] on div "The Benefits Review Plan supports the Business Case by defining how and when be…" at bounding box center [228, 53] width 234 height 24
click at [111, 39] on input "a. The Benefits Review Plan supports the Business Case by defining how and when…" at bounding box center [111, 37] width 0 height 5
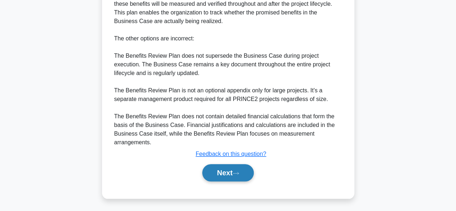
click at [237, 173] on icon at bounding box center [236, 173] width 6 height 4
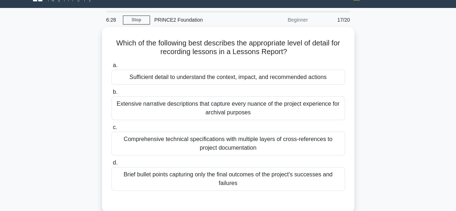
scroll to position [15, 0]
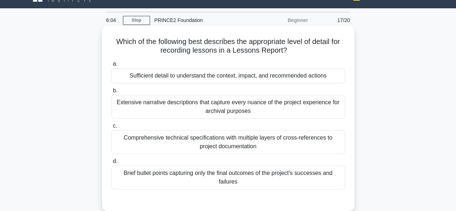
click at [307, 79] on div "Sufficient detail to understand the context, impact, and recommended actions" at bounding box center [228, 75] width 234 height 15
click at [111, 66] on input "a. Sufficient detail to understand the context, impact, and recommended actions" at bounding box center [111, 64] width 0 height 5
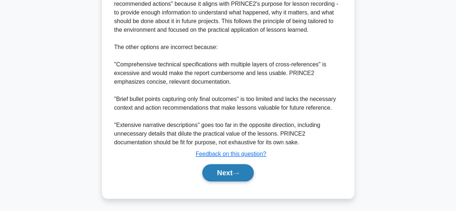
click at [238, 179] on button "Next" at bounding box center [228, 172] width 52 height 17
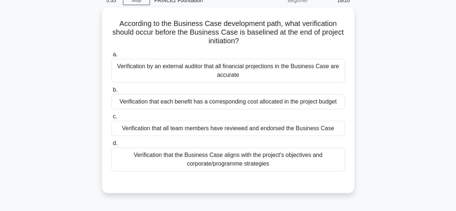
scroll to position [35, 0]
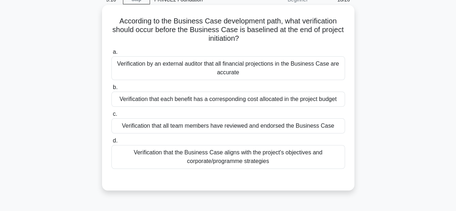
click at [315, 160] on div "Verification that the Business Case aligns with the project's objectives and co…" at bounding box center [228, 157] width 234 height 24
click at [111, 143] on input "d. Verification that the Business Case aligns with the project's objectives and…" at bounding box center [111, 141] width 0 height 5
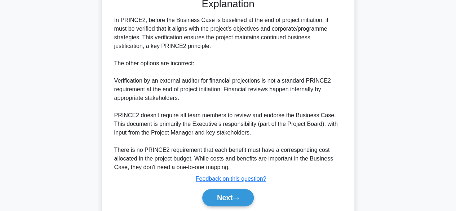
scroll to position [241, 0]
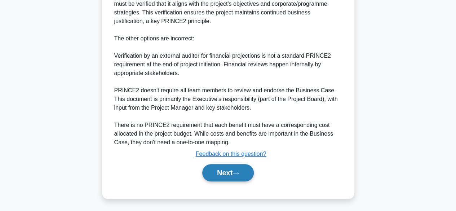
click at [237, 180] on button "Next" at bounding box center [228, 172] width 52 height 17
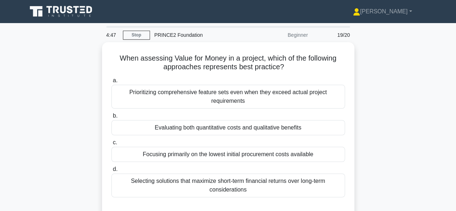
scroll to position [0, 0]
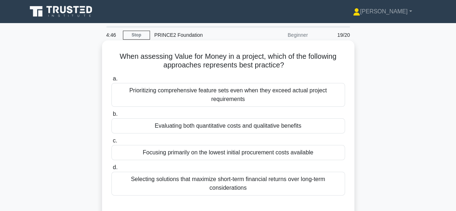
click at [321, 126] on div "Evaluating both quantitative costs and qualitative benefits" at bounding box center [228, 125] width 234 height 15
click at [111, 117] on input "b. Evaluating both quantitative costs and qualitative benefits" at bounding box center [111, 114] width 0 height 5
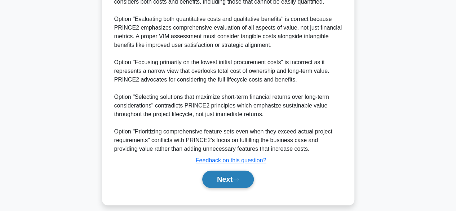
click at [239, 181] on icon at bounding box center [236, 180] width 6 height 4
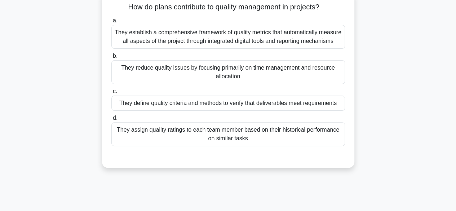
scroll to position [52, 0]
click at [127, 102] on div "They define quality criteria and methods to verify that deliverables meet requi…" at bounding box center [228, 102] width 234 height 15
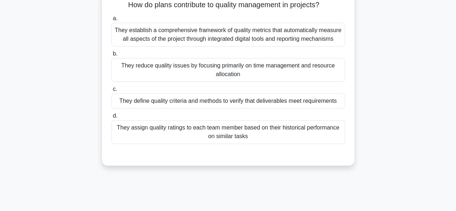
click at [111, 92] on input "c. They define quality criteria and methods to verify that deliverables meet re…" at bounding box center [111, 89] width 0 height 5
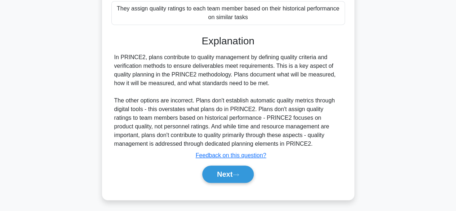
scroll to position [179, 0]
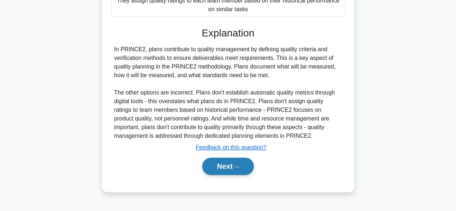
click at [218, 173] on button "Next" at bounding box center [228, 166] width 52 height 17
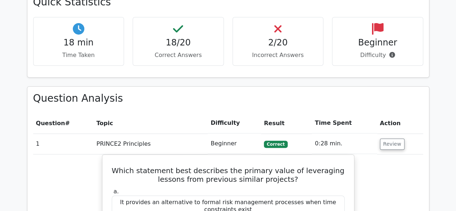
scroll to position [294, 0]
